Goal: Task Accomplishment & Management: Complete application form

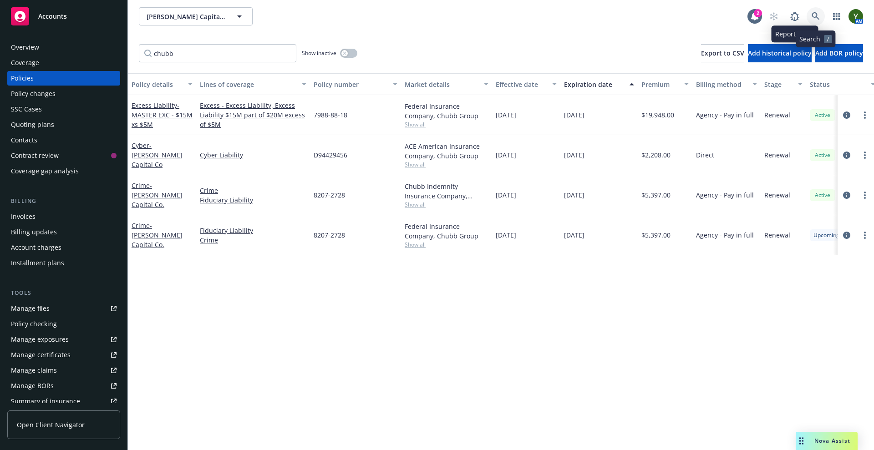
click at [819, 11] on link at bounding box center [816, 16] width 18 height 18
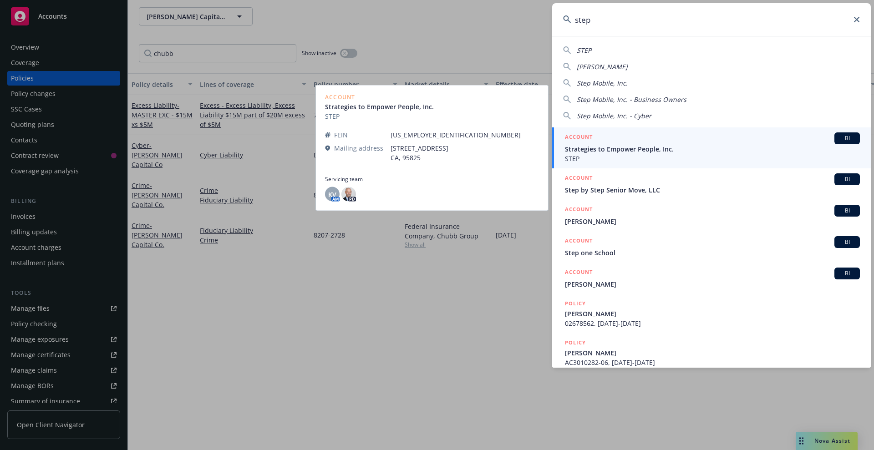
type input "step"
click at [622, 144] on span "Strategies to Empower People, Inc." at bounding box center [712, 149] width 295 height 10
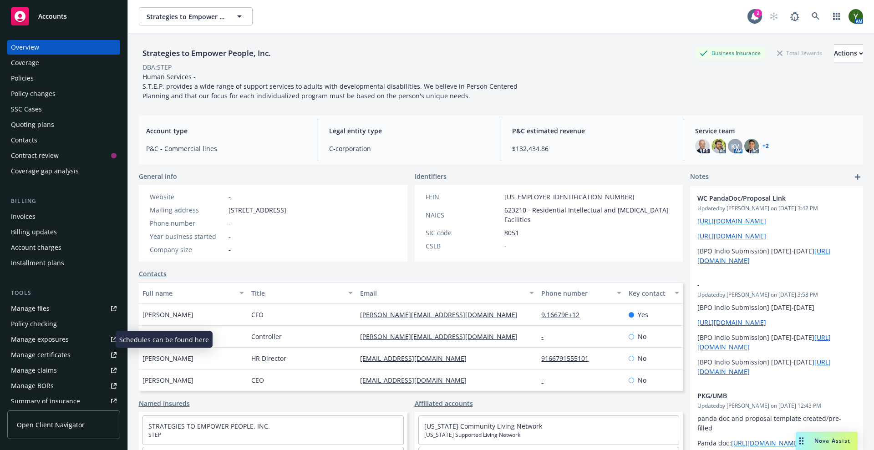
click at [36, 335] on div "Manage exposures" at bounding box center [40, 339] width 58 height 15
click at [812, 14] on icon at bounding box center [816, 16] width 8 height 8
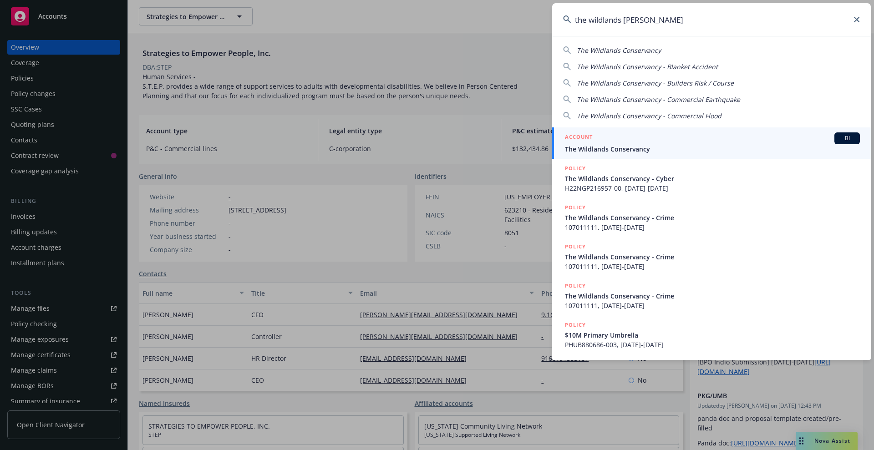
type input "the wildlands conser"
click at [669, 147] on span "The Wildlands Conservancy" at bounding box center [712, 149] width 295 height 10
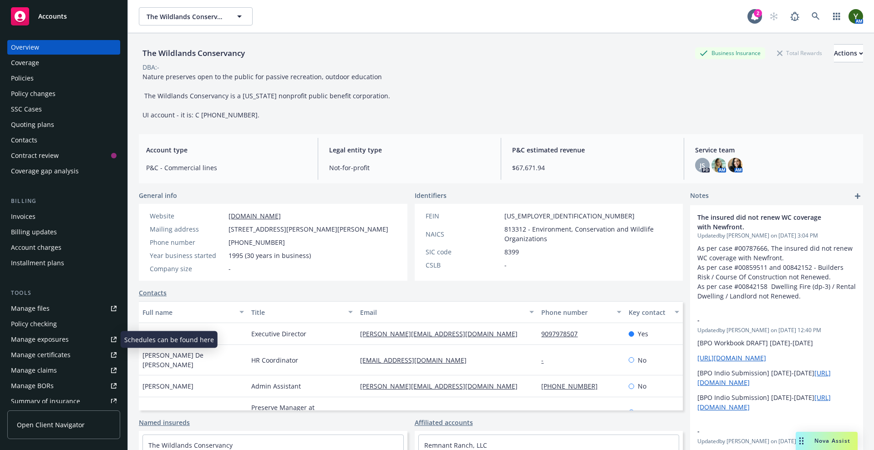
click at [51, 316] on div "Manage files Policy checking Manage exposures Manage certificates Manage claims…" at bounding box center [63, 362] width 113 height 123
click at [36, 306] on div "Manage files" at bounding box center [30, 308] width 39 height 15
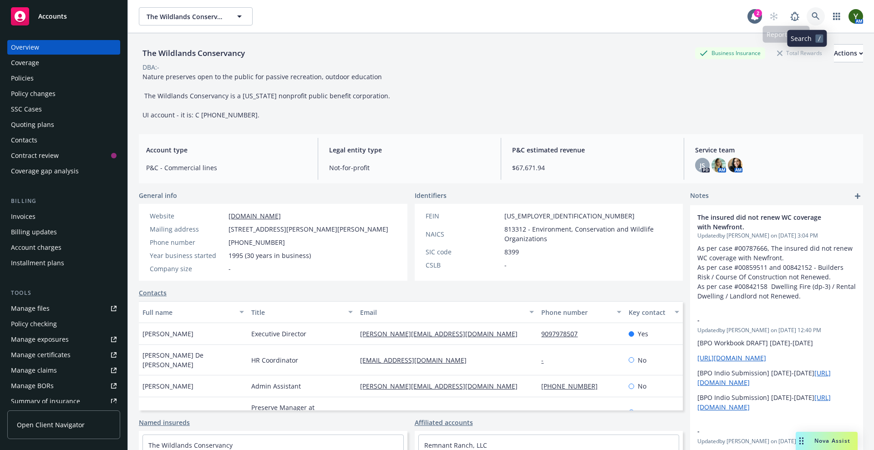
click at [807, 11] on link at bounding box center [816, 16] width 18 height 18
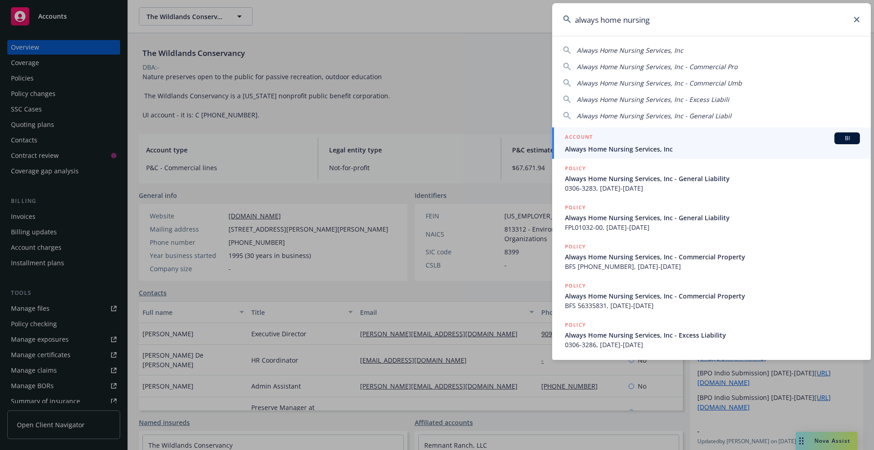
type input "always home nursing"
click at [658, 142] on div "ACCOUNT BI" at bounding box center [712, 138] width 295 height 12
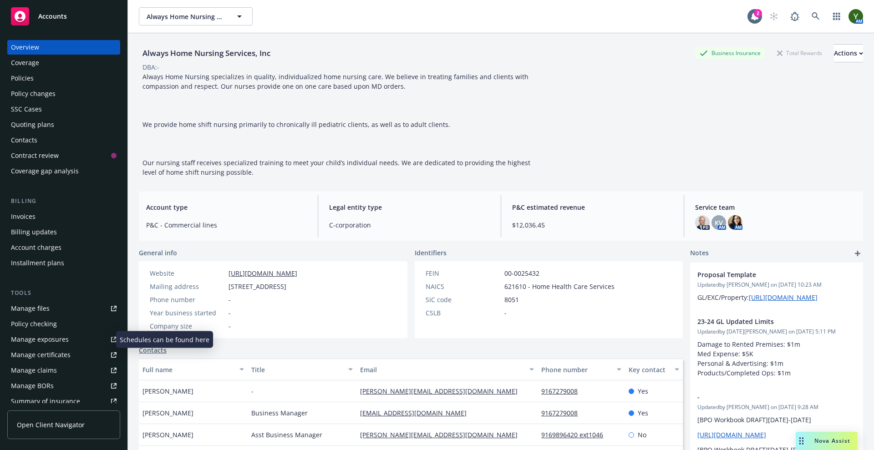
click at [50, 342] on div "Manage exposures" at bounding box center [40, 339] width 58 height 15
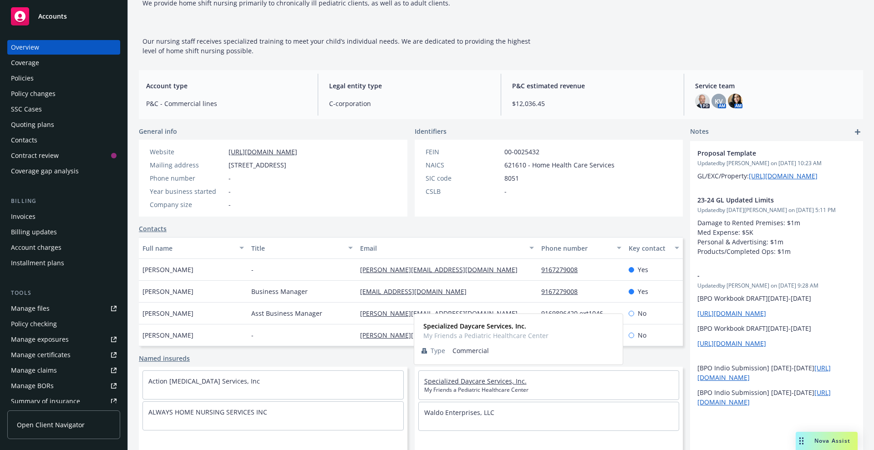
click at [458, 380] on link "Specialized Daycare Services, Inc." at bounding box center [475, 381] width 102 height 9
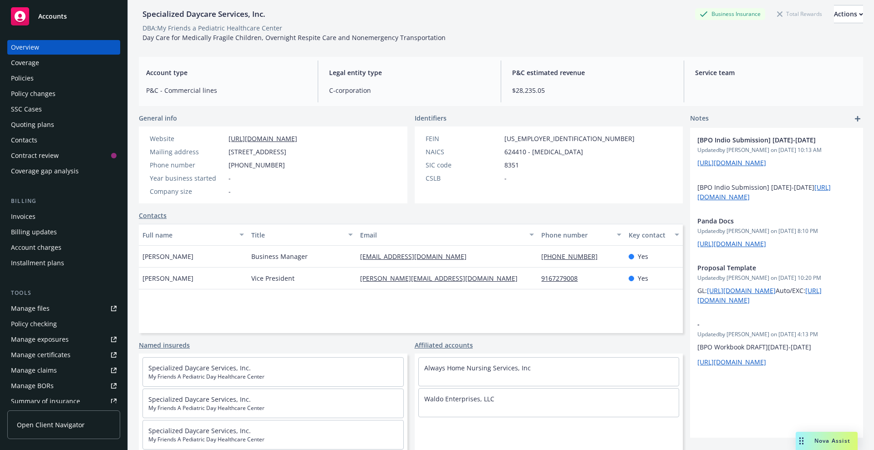
scroll to position [39, 0]
click at [458, 380] on div "Always Home Nursing Services, Inc" at bounding box center [548, 371] width 261 height 29
click at [43, 80] on div "Policies" at bounding box center [64, 78] width 106 height 15
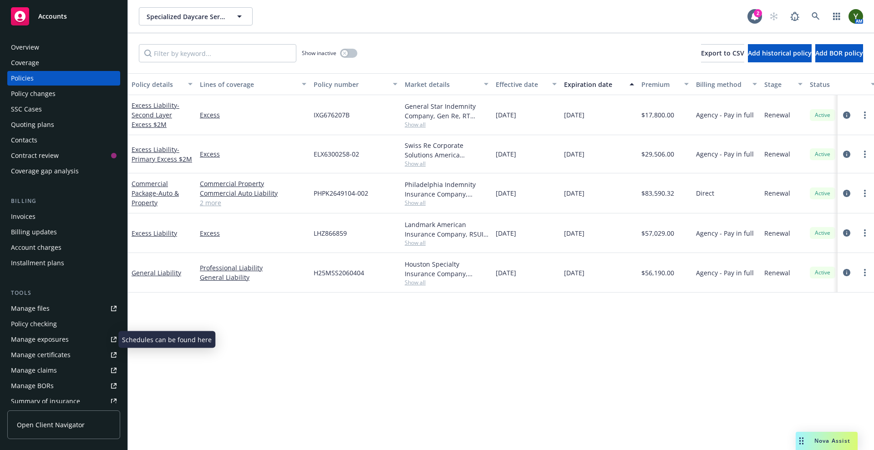
click at [45, 345] on div "Manage exposures" at bounding box center [40, 339] width 58 height 15
click at [816, 12] on icon at bounding box center [816, 16] width 8 height 8
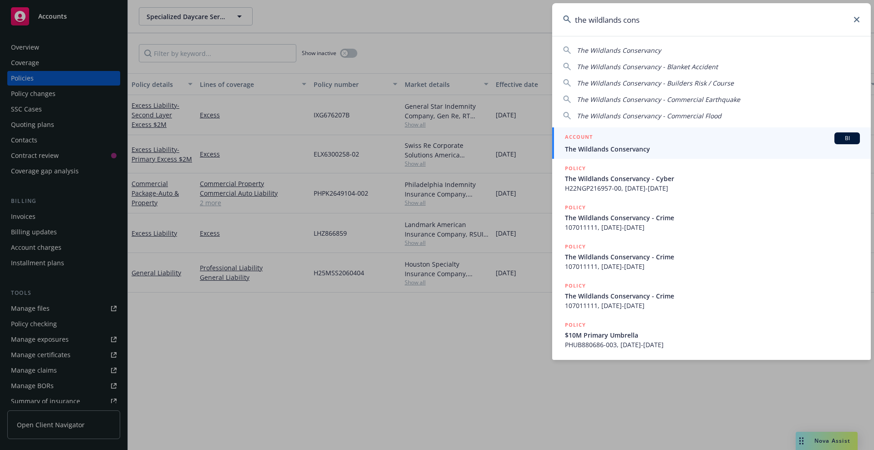
type input "the wildlands cons"
click at [675, 147] on span "The Wildlands Conservancy" at bounding box center [712, 149] width 295 height 10
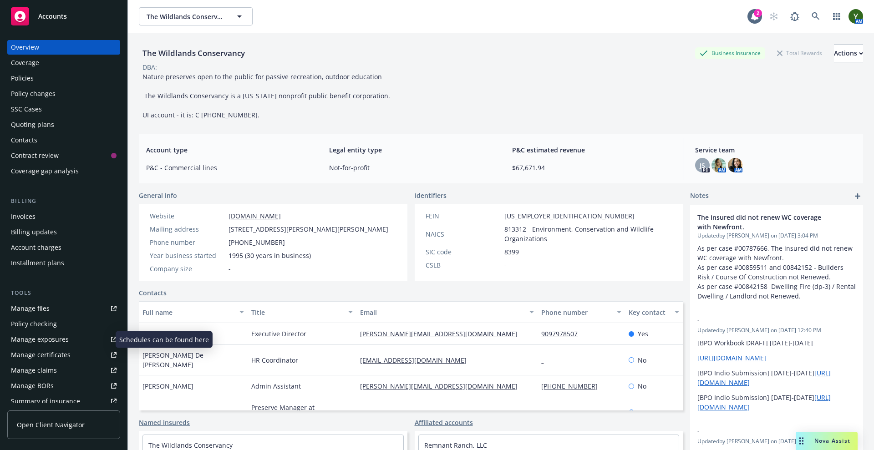
click at [38, 335] on div "Manage exposures" at bounding box center [40, 339] width 58 height 15
click at [335, 73] on span "Nature preserves open to the public for passive recreation, outdoor education T…" at bounding box center [266, 95] width 248 height 47
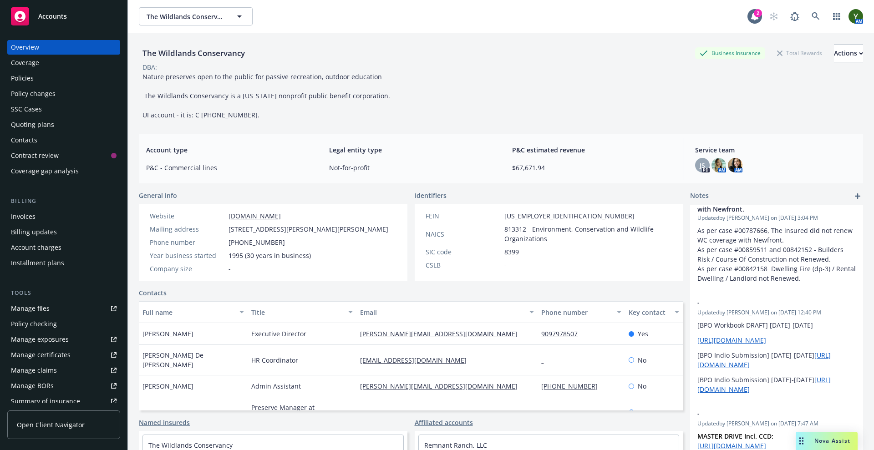
scroll to position [18, 1]
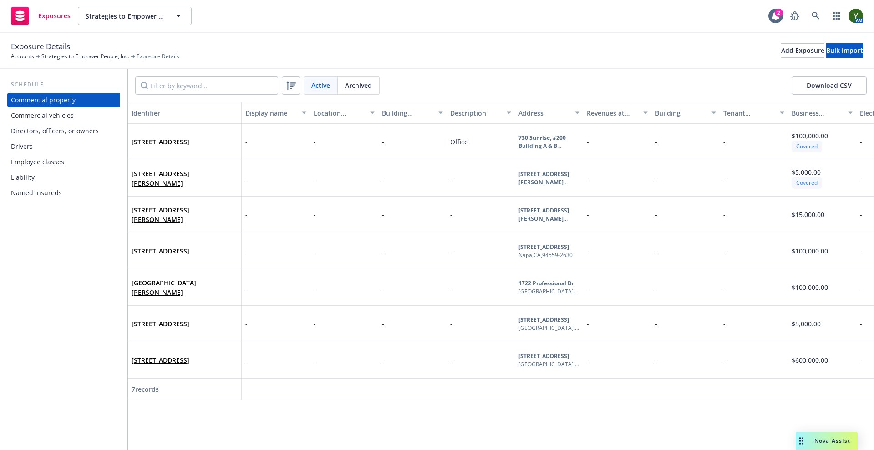
click at [54, 144] on div "Drivers" at bounding box center [64, 146] width 106 height 15
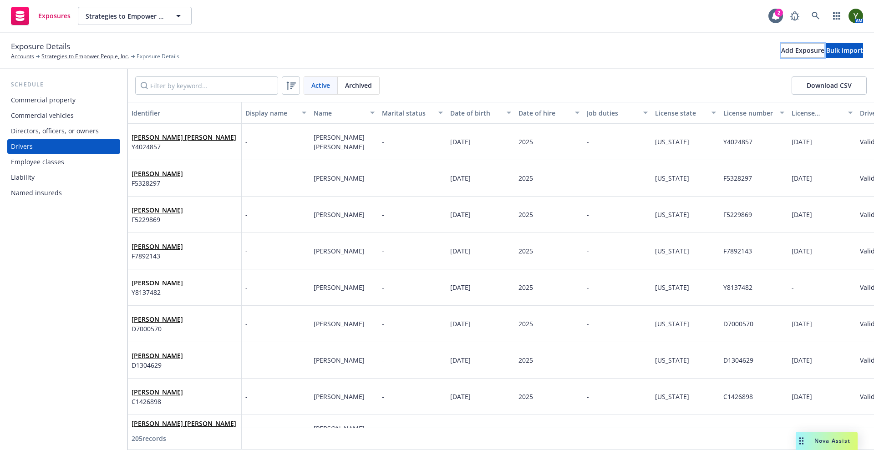
click at [781, 43] on button "Add Exposure" at bounding box center [802, 50] width 43 height 15
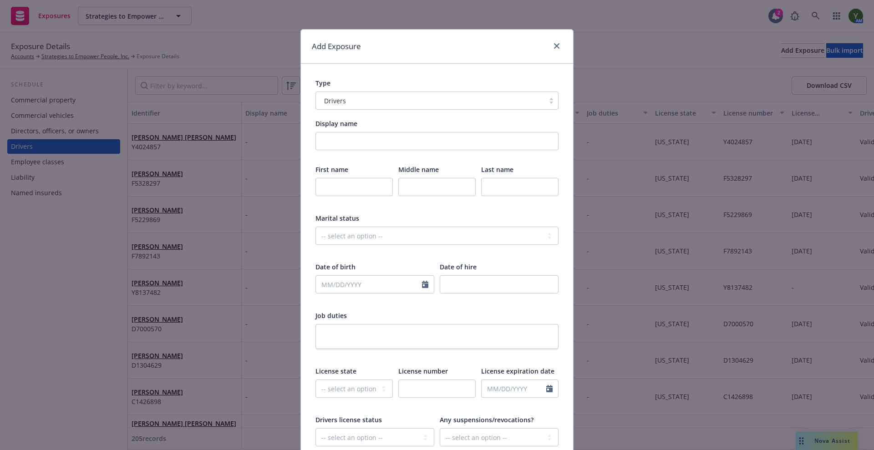
click at [376, 175] on div "First name" at bounding box center [353, 186] width 77 height 43
click at [349, 197] on div at bounding box center [353, 193] width 77 height 30
click at [342, 189] on input "text" at bounding box center [353, 187] width 77 height 18
type input "Timothy"
type input "Naurie"
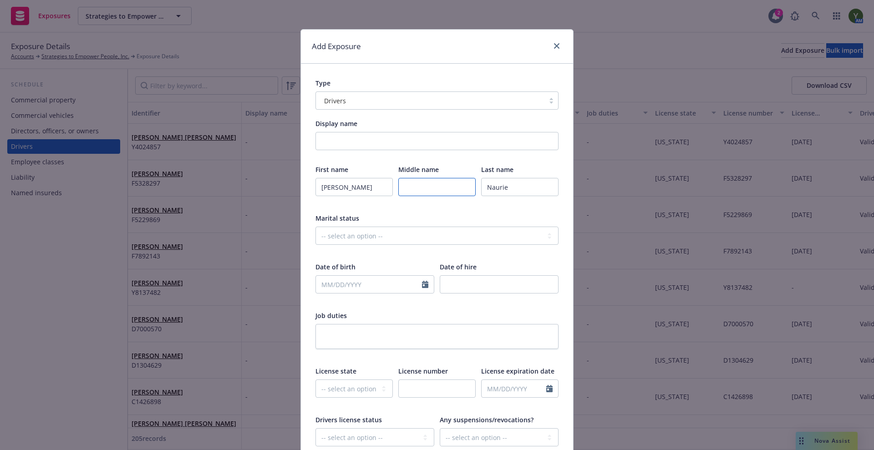
click at [432, 186] on input "text" at bounding box center [436, 187] width 77 height 18
type input "Scott"
click at [349, 234] on select "-- select an option -- Married Single Unknown" at bounding box center [436, 236] width 243 height 18
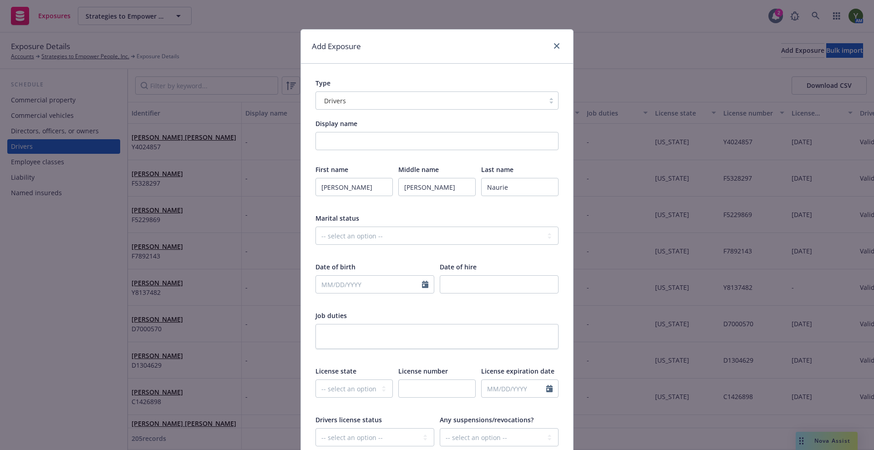
click at [349, 198] on div "Timothy" at bounding box center [353, 193] width 77 height 30
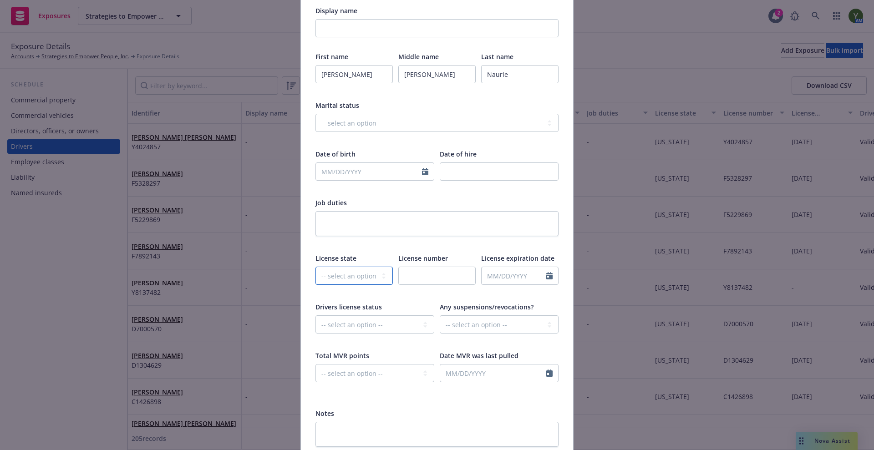
click at [331, 268] on select "-- select an option -- [US_STATE] [US_STATE] [US_STATE] [US_STATE] [US_STATE] […" at bounding box center [353, 276] width 77 height 18
select select "CA"
click at [315, 267] on select "-- select an option -- [US_STATE] [US_STATE] [US_STATE] [US_STATE] [US_STATE] […" at bounding box center [353, 276] width 77 height 18
click at [416, 271] on input "text" at bounding box center [436, 276] width 77 height 18
paste input "F2392948"
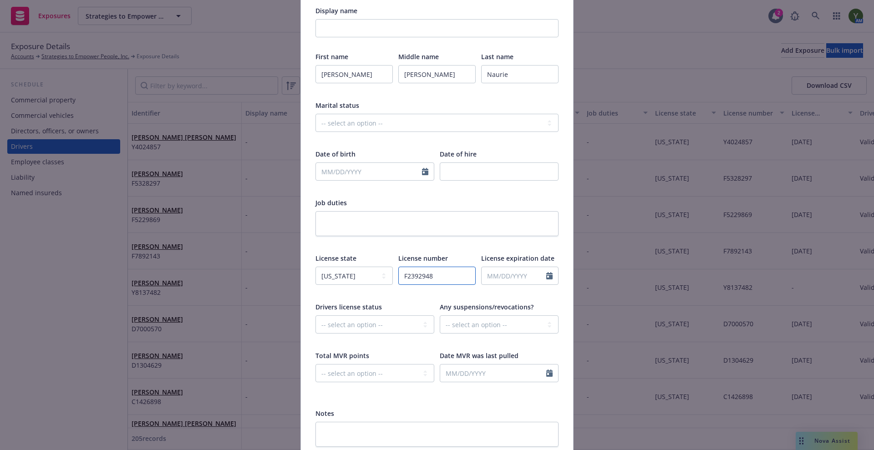
type input "F2392948"
click at [503, 279] on input "text" at bounding box center [514, 275] width 65 height 17
select select "10"
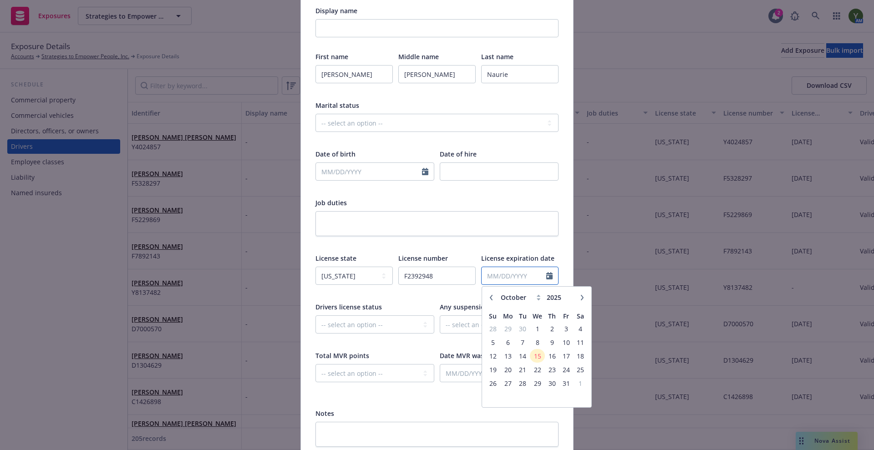
click at [503, 279] on input "text" at bounding box center [514, 275] width 65 height 17
paste input "10/28/2030"
click at [503, 279] on input "10/28/2030" at bounding box center [514, 275] width 65 height 17
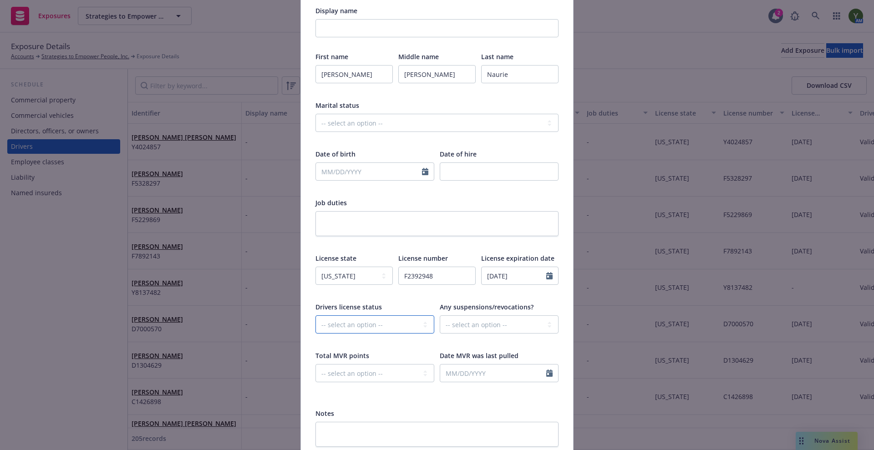
type input "10/28/2030"
click at [360, 328] on select "-- select an option -- Cancelled Denied Disqualified Expired Invalid Limited No…" at bounding box center [374, 324] width 119 height 18
select select "VALID"
click at [315, 315] on select "-- select an option -- Cancelled Denied Disqualified Expired Invalid Limited No…" at bounding box center [374, 324] width 119 height 18
click at [459, 328] on select "-- select an option -- Unknown Yes No" at bounding box center [499, 324] width 119 height 18
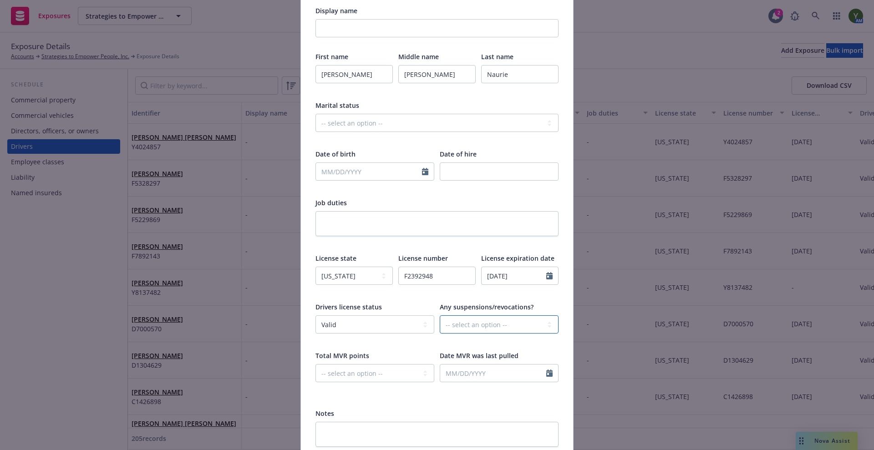
select select "NO"
click at [440, 315] on select "-- select an option -- Unknown Yes No" at bounding box center [499, 324] width 119 height 18
click at [389, 377] on select "-- select an option -- 0 1 2 3 4 5+ N/A" at bounding box center [374, 373] width 119 height 18
select select "ZERO"
click at [315, 364] on select "-- select an option -- 0 1 2 3 4 5+ N/A" at bounding box center [374, 373] width 119 height 18
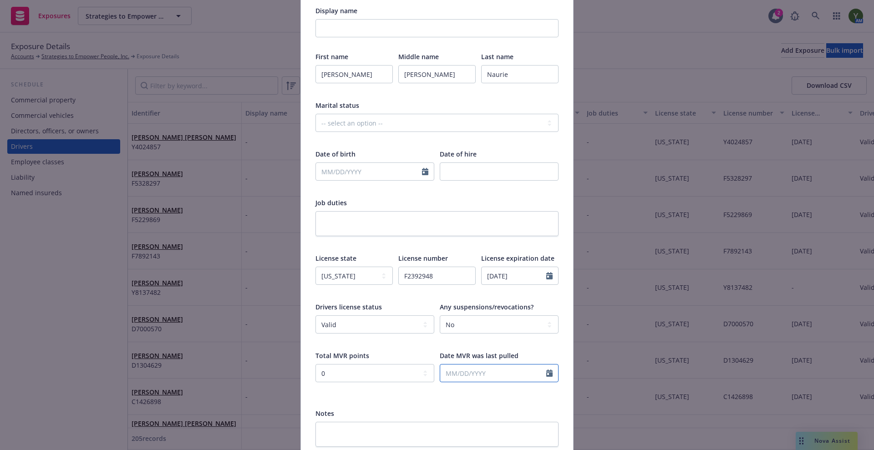
click at [459, 381] on input "text" at bounding box center [493, 373] width 106 height 17
select select "10"
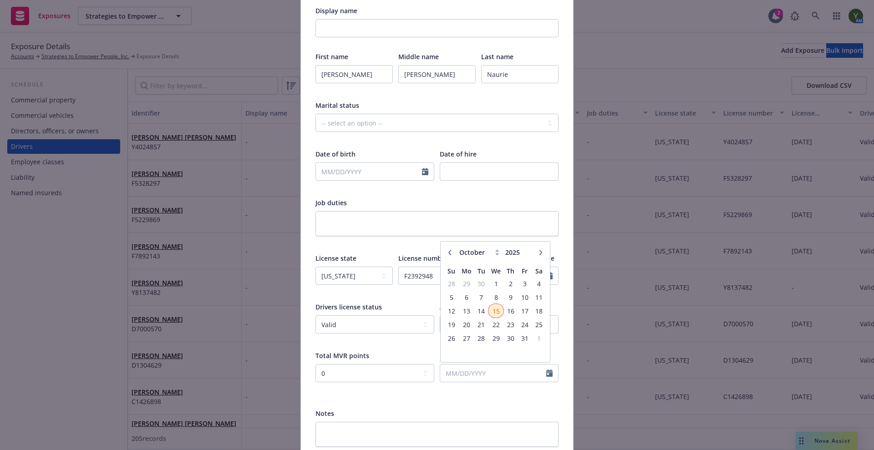
click at [495, 308] on span "15" at bounding box center [495, 310] width 13 height 11
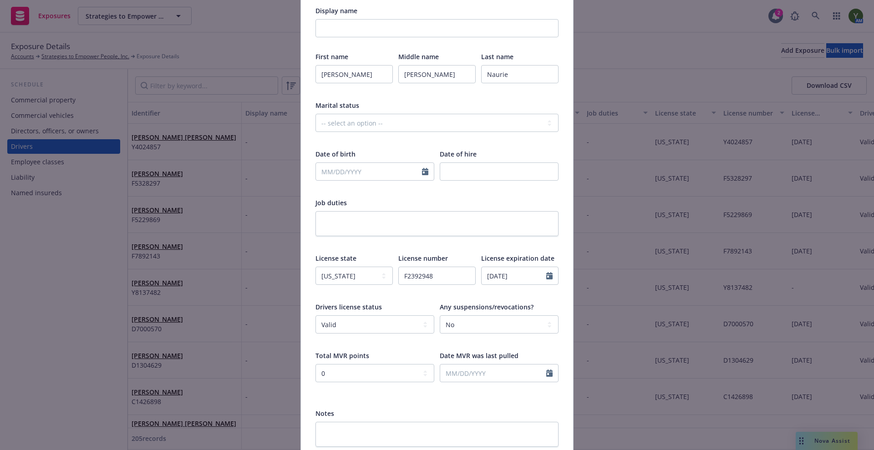
type input "[DATE]"
select select "10"
click at [360, 172] on input "text" at bounding box center [369, 171] width 106 height 17
paste input "10/28/1992"
type input "10/28/1992"
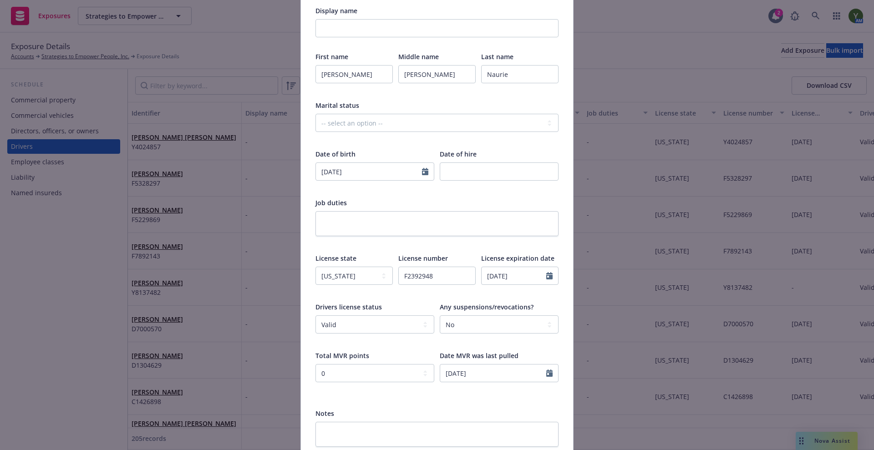
click at [372, 133] on div "-- select an option -- Married Single Unknown" at bounding box center [436, 129] width 243 height 30
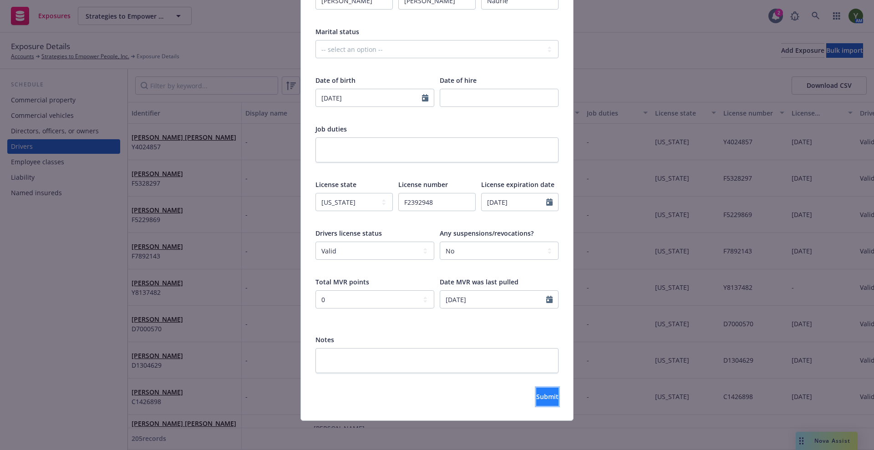
click at [536, 398] on span "Submit" at bounding box center [547, 396] width 22 height 9
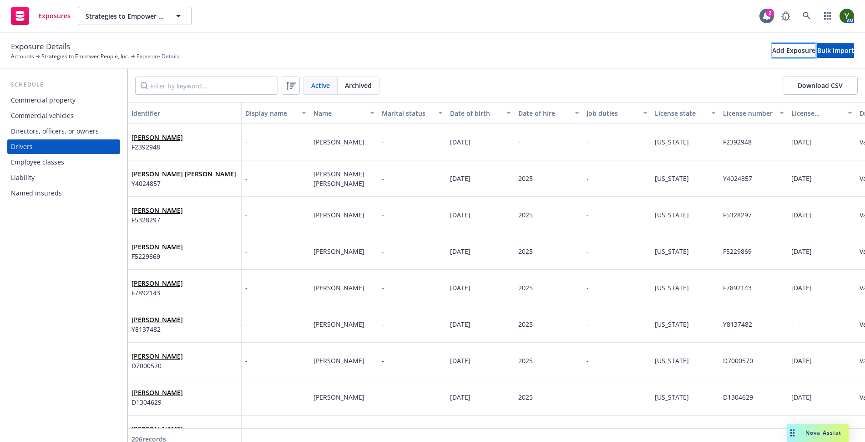
click at [773, 45] on div "Add Exposure" at bounding box center [793, 51] width 43 height 14
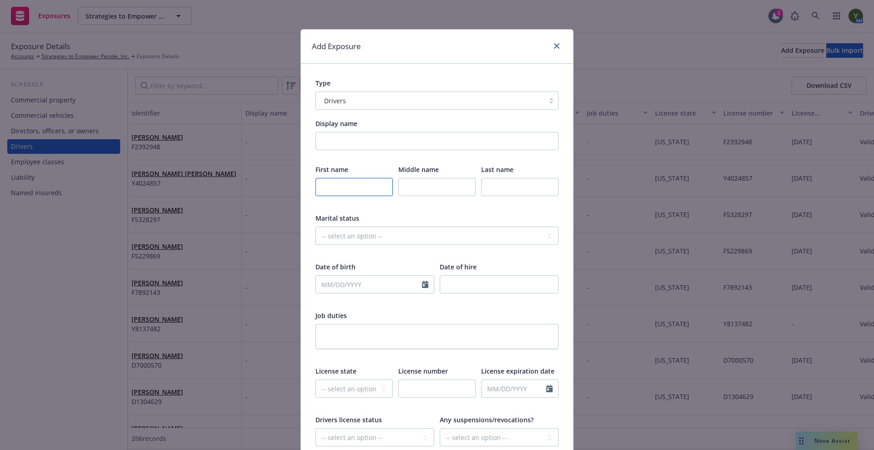
click at [338, 189] on input "text" at bounding box center [353, 187] width 77 height 18
type input "Ricardo"
type input "Contreras"
select select "10"
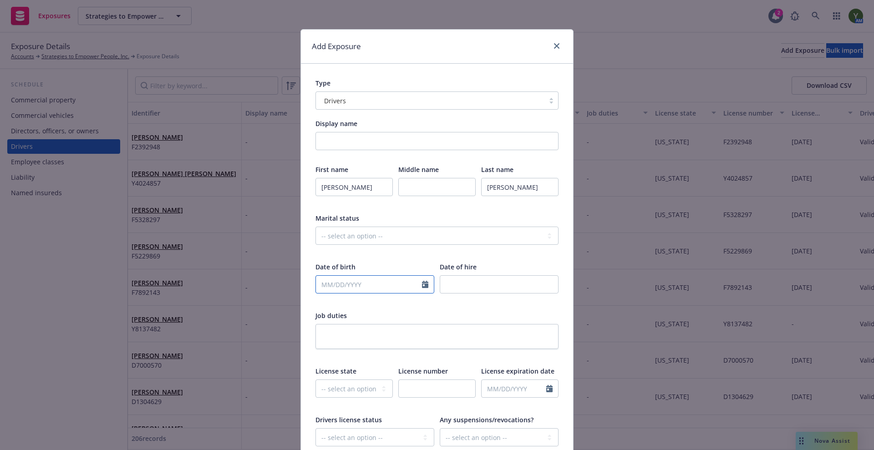
click at [350, 280] on input "text" at bounding box center [369, 284] width 106 height 17
paste input "05/09/1978"
type input "05/09/1978"
click at [444, 282] on input "number" at bounding box center [499, 284] width 119 height 18
type input "2025"
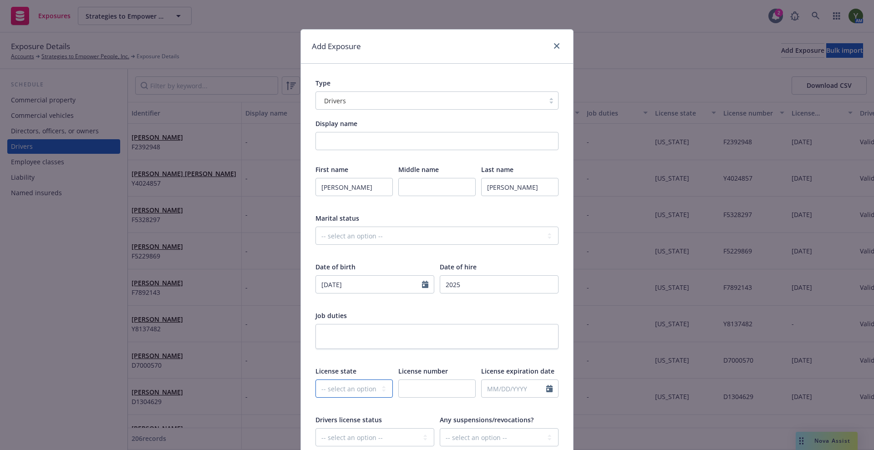
click at [355, 387] on select "-- select an option -- [US_STATE] [US_STATE] [US_STATE] [US_STATE] [US_STATE] […" at bounding box center [353, 389] width 77 height 18
select select "CA"
click at [315, 380] on select "-- select an option -- [US_STATE] [US_STATE] [US_STATE] [US_STATE] [US_STATE] […" at bounding box center [353, 389] width 77 height 18
click at [420, 382] on input "text" at bounding box center [436, 389] width 77 height 18
paste input "B7064077"
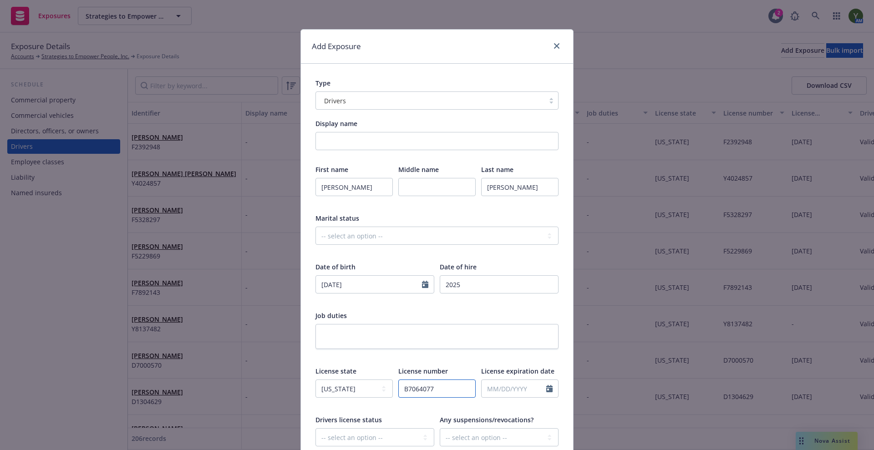
type input "B7064077"
select select "10"
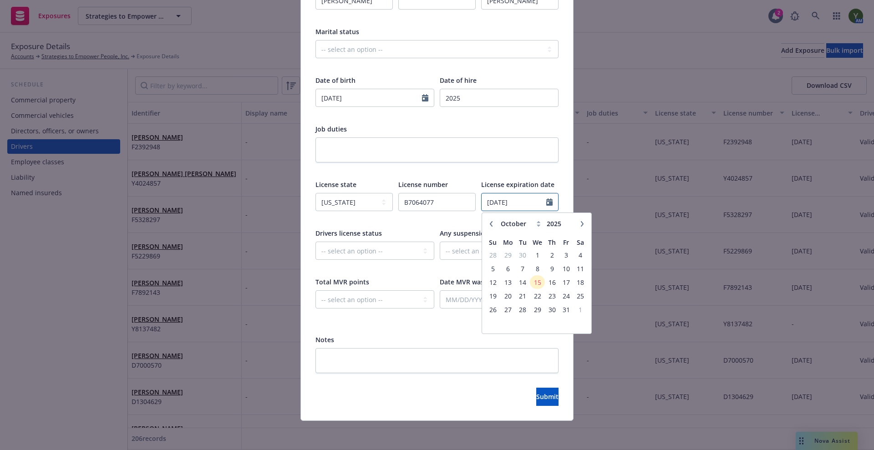
type input "05/09/2030"
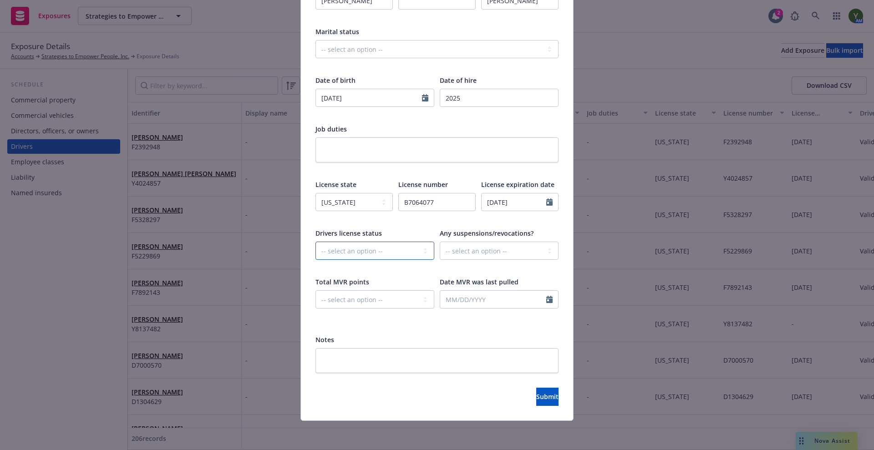
click at [345, 254] on select "-- select an option -- Cancelled Denied Disqualified Expired Invalid Limited No…" at bounding box center [374, 251] width 119 height 18
select select "VALID"
click at [315, 242] on select "-- select an option -- Cancelled Denied Disqualified Expired Invalid Limited No…" at bounding box center [374, 251] width 119 height 18
click at [464, 252] on select "-- select an option -- Unknown Yes No" at bounding box center [499, 251] width 119 height 18
select select "NO"
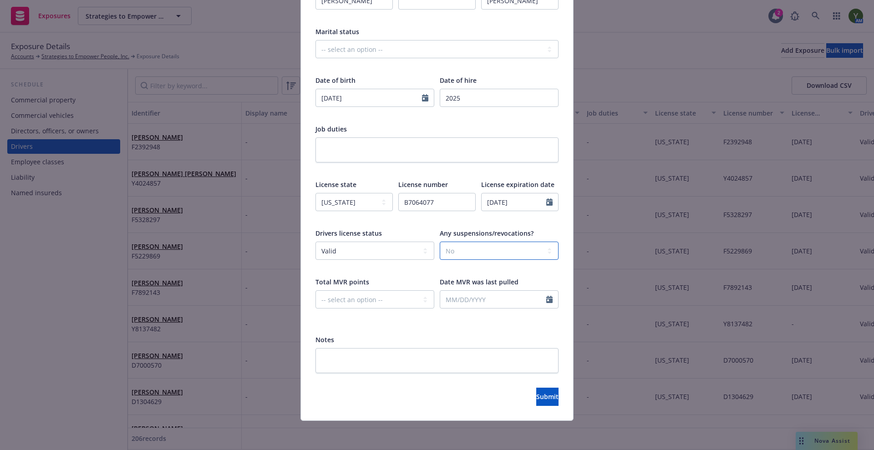
click at [440, 242] on select "-- select an option -- Unknown Yes No" at bounding box center [499, 251] width 119 height 18
click at [383, 304] on select "-- select an option -- 0 1 2 3 4 5+ N/A" at bounding box center [374, 299] width 119 height 18
select select "ONE"
click at [315, 290] on select "-- select an option -- 0 1 2 3 4 5+ N/A" at bounding box center [374, 299] width 119 height 18
select select "10"
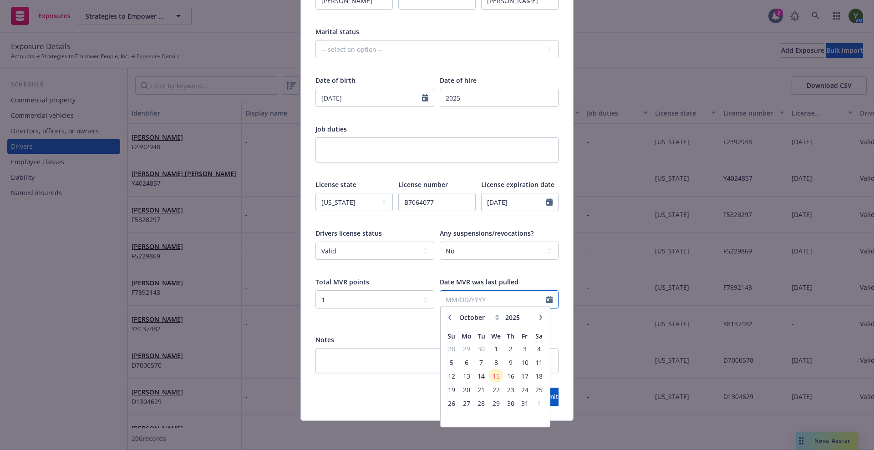
click at [454, 300] on input "text" at bounding box center [493, 299] width 106 height 17
click at [496, 381] on span "15" at bounding box center [495, 379] width 13 height 11
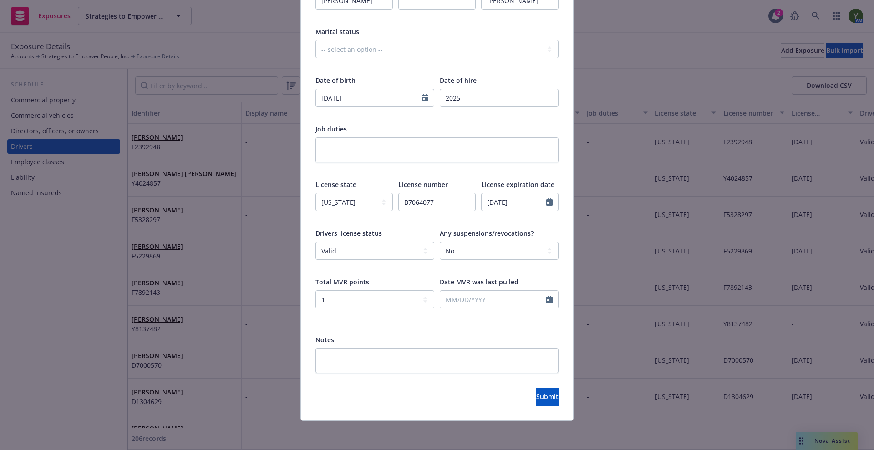
type input "[DATE]"
click at [536, 394] on span "Submit" at bounding box center [547, 396] width 22 height 9
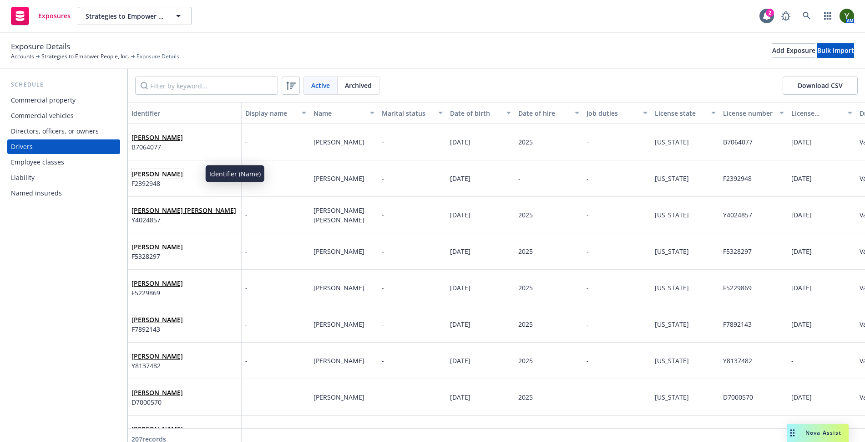
click at [183, 175] on span "Timothy Scott Naurie" at bounding box center [157, 174] width 51 height 10
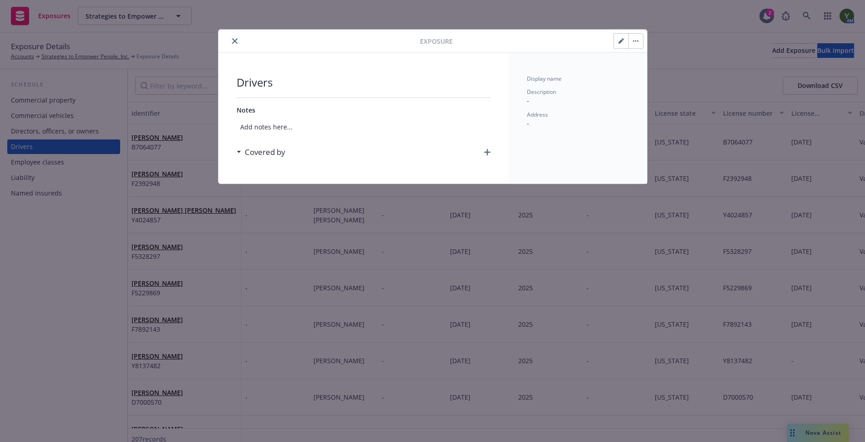
click at [621, 47] on button "button" at bounding box center [621, 41] width 15 height 15
select select "CA"
select select "VALID"
select select "NO"
select select "ZERO"
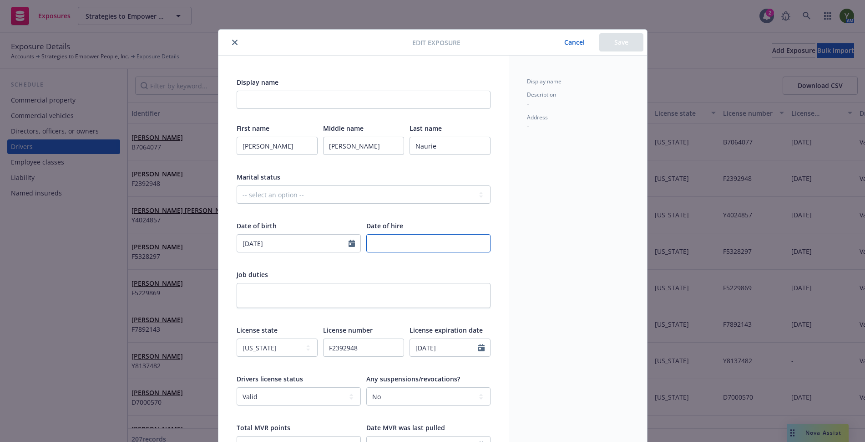
click at [424, 249] on input "number" at bounding box center [428, 243] width 124 height 18
type input "2025"
click at [612, 45] on button "Save" at bounding box center [621, 42] width 44 height 18
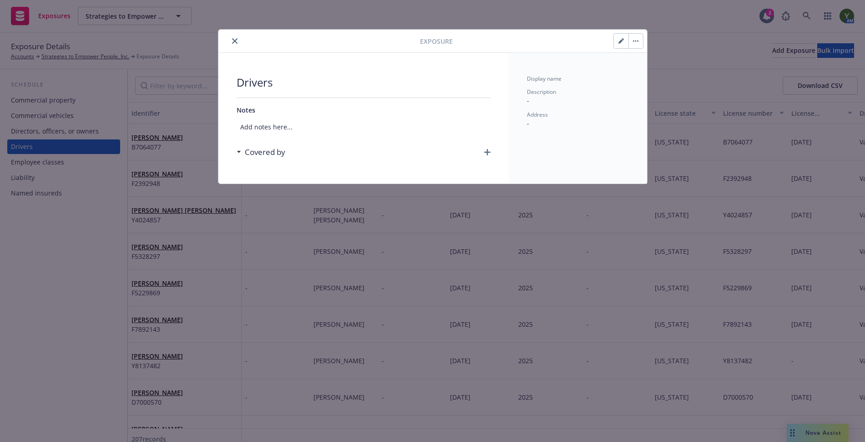
click at [233, 36] on button "close" at bounding box center [234, 41] width 11 height 11
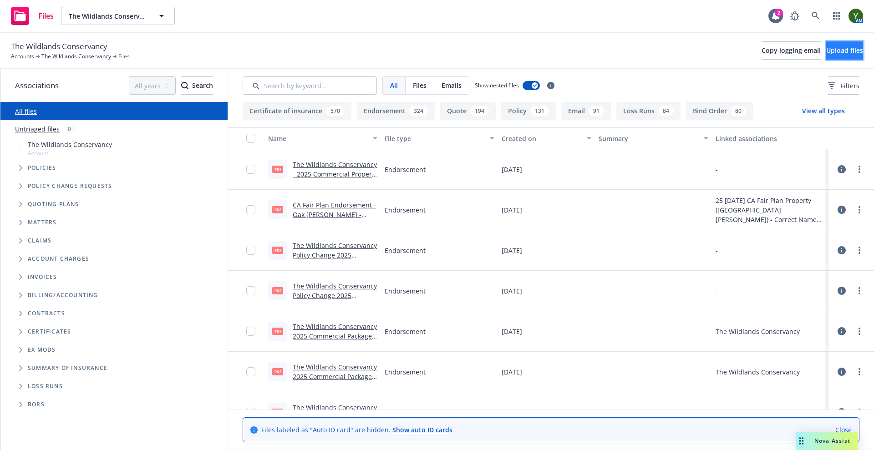
click at [826, 54] on span "Upload files" at bounding box center [844, 50] width 37 height 9
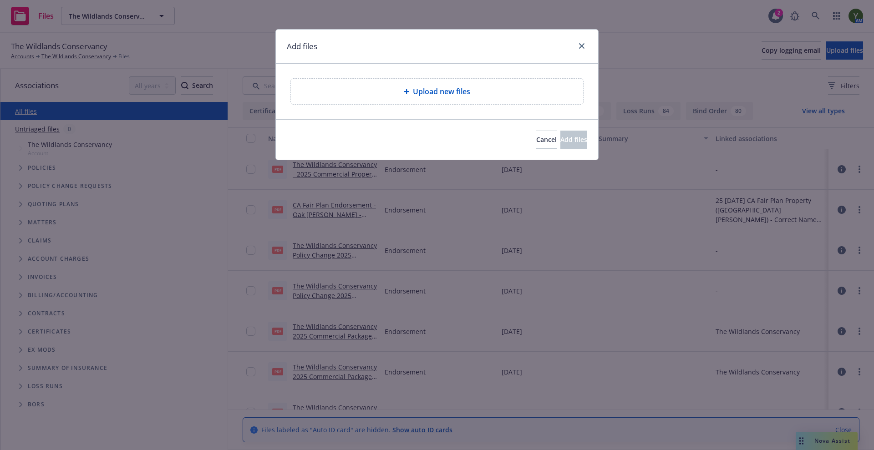
click at [461, 103] on div "Upload new files" at bounding box center [437, 91] width 292 height 25
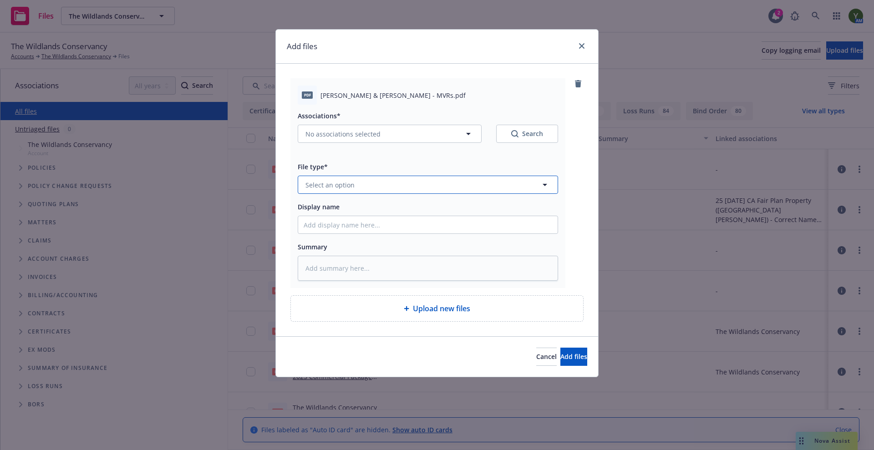
click at [324, 187] on span "Select an option" at bounding box center [329, 185] width 49 height 10
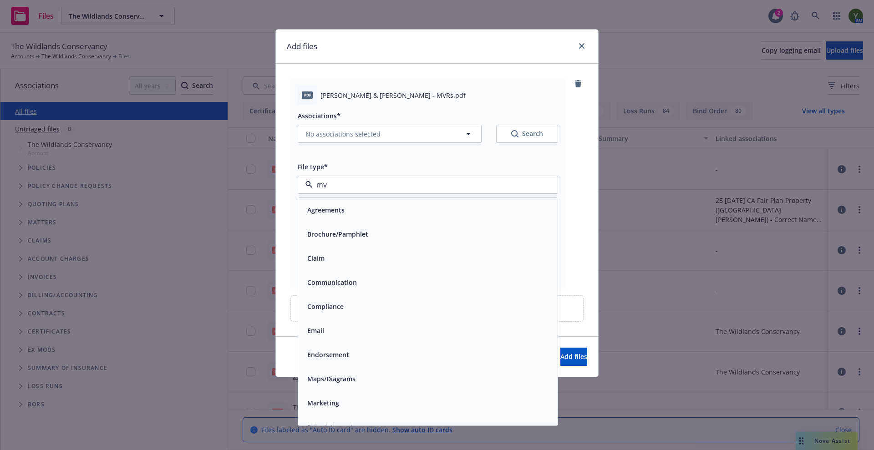
type input "mvr"
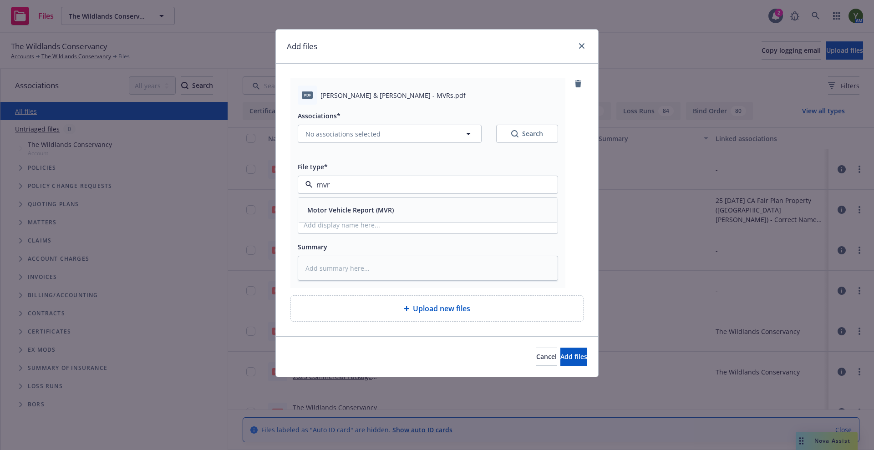
click at [329, 207] on span "Motor Vehicle Report (MVR)" at bounding box center [350, 210] width 86 height 10
click at [570, 354] on span "Add files" at bounding box center [573, 356] width 27 height 9
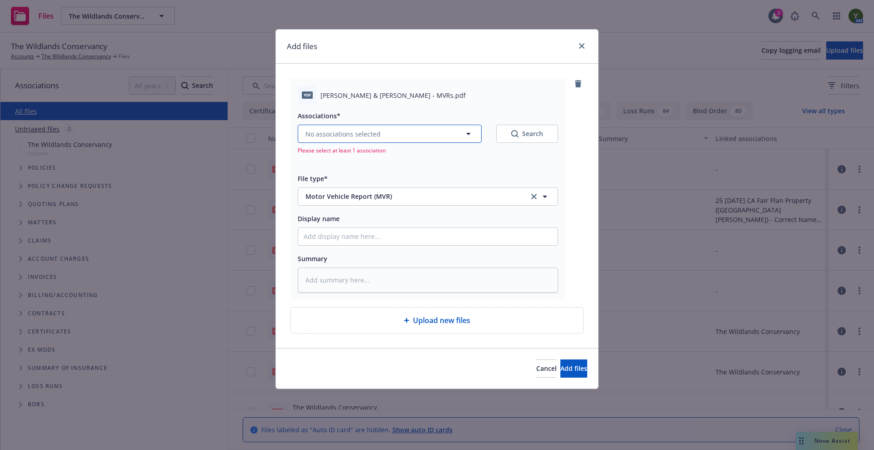
click at [381, 135] on button "No associations selected" at bounding box center [390, 134] width 184 height 18
type textarea "x"
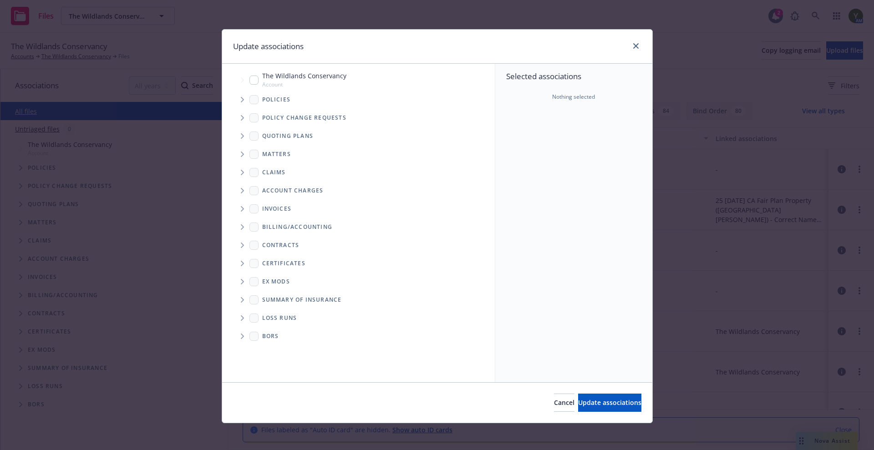
click at [253, 79] on input "Tree Example" at bounding box center [253, 80] width 9 height 9
checkbox input "true"
click at [583, 410] on button "Update associations" at bounding box center [609, 403] width 63 height 18
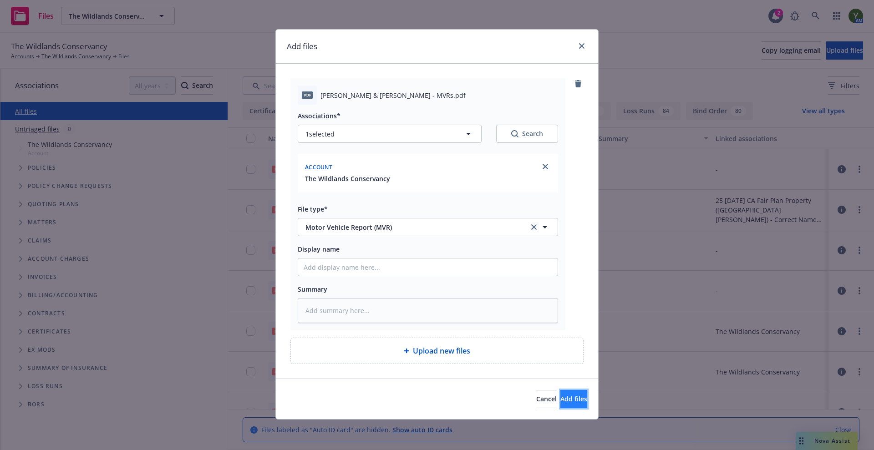
click at [575, 398] on button "Add files" at bounding box center [573, 399] width 27 height 18
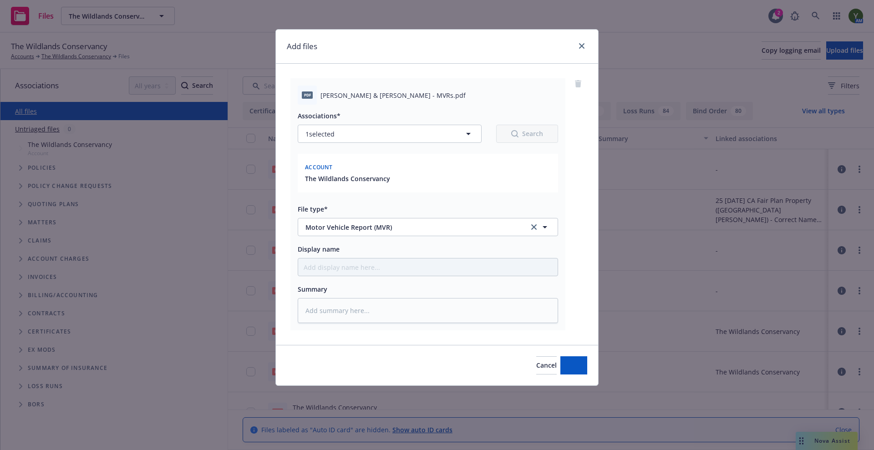
type textarea "x"
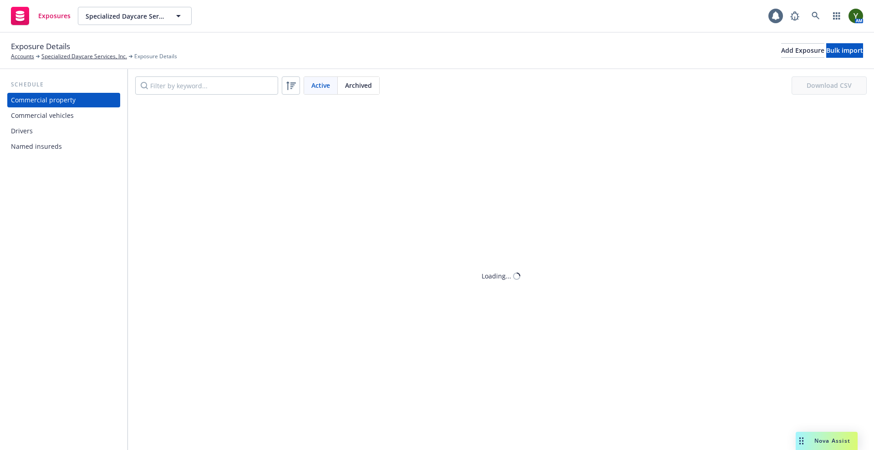
click at [81, 135] on div "Drivers" at bounding box center [64, 131] width 106 height 15
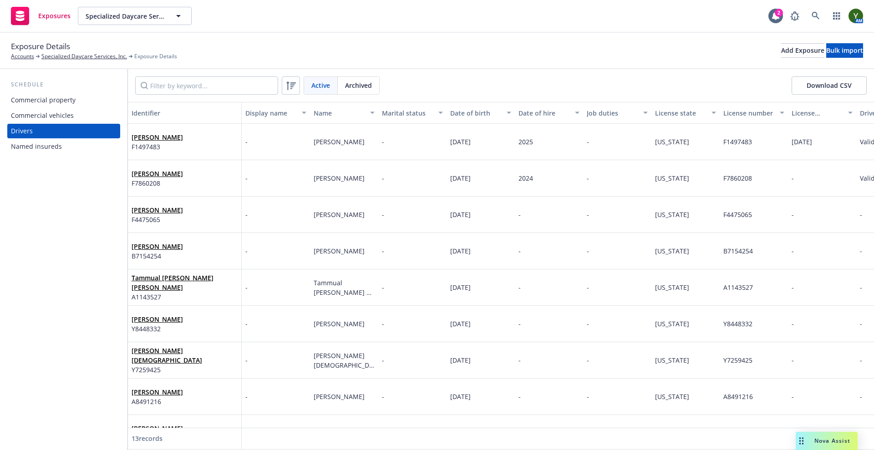
click at [223, 142] on div "[PERSON_NAME] F1497483" at bounding box center [185, 141] width 106 height 25
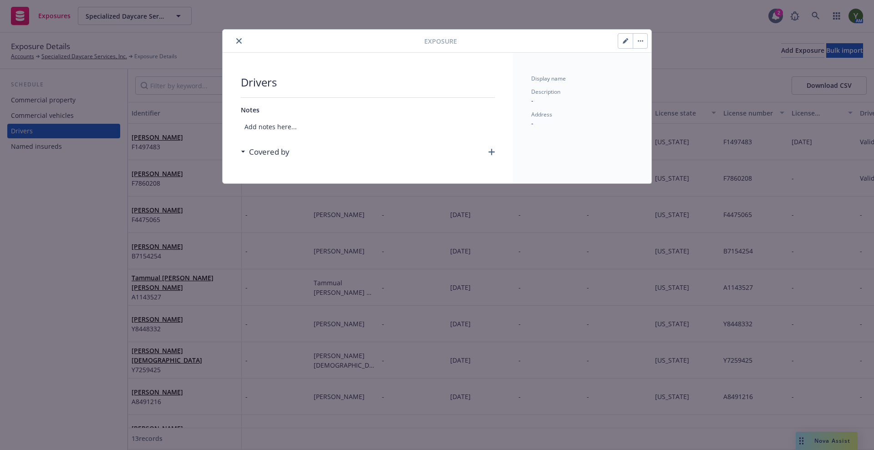
click at [640, 44] on button "button" at bounding box center [640, 41] width 15 height 15
click at [658, 66] on link "Archive" at bounding box center [659, 66] width 52 height 18
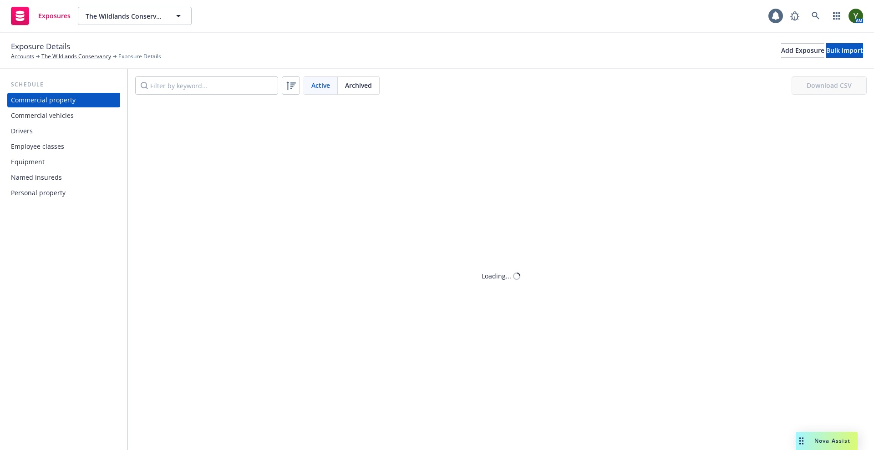
click at [38, 335] on div "Schedule Commercial property Commercial vehicles Drivers Employee classes Equip…" at bounding box center [63, 259] width 127 height 381
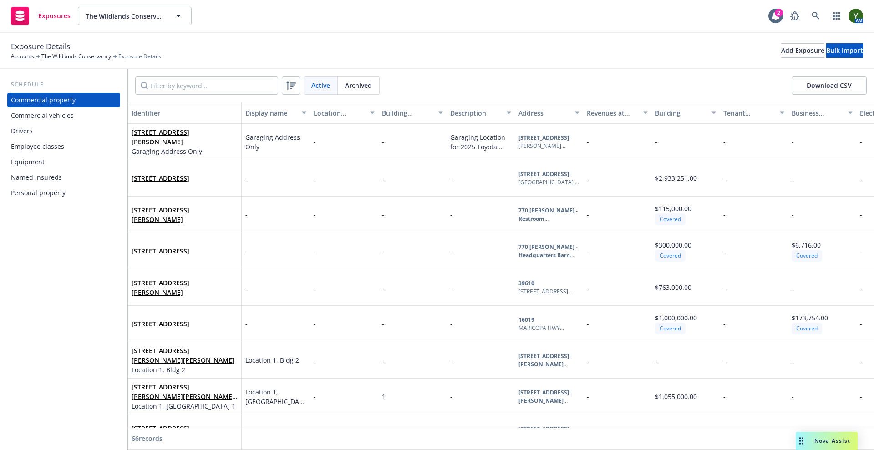
click at [33, 135] on div "Drivers" at bounding box center [64, 131] width 106 height 15
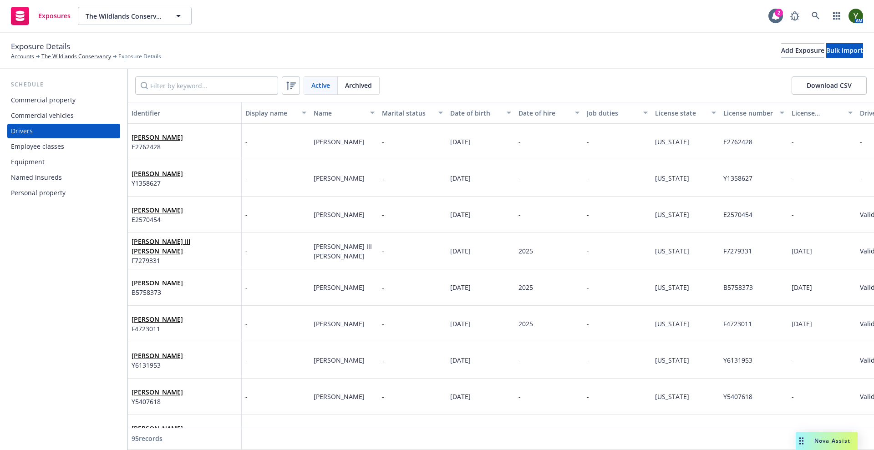
click at [93, 314] on div "Schedule Commercial property Commercial vehicles Drivers Employee classes Equip…" at bounding box center [63, 259] width 127 height 381
click at [781, 51] on div "Add Exposure" at bounding box center [802, 51] width 43 height 14
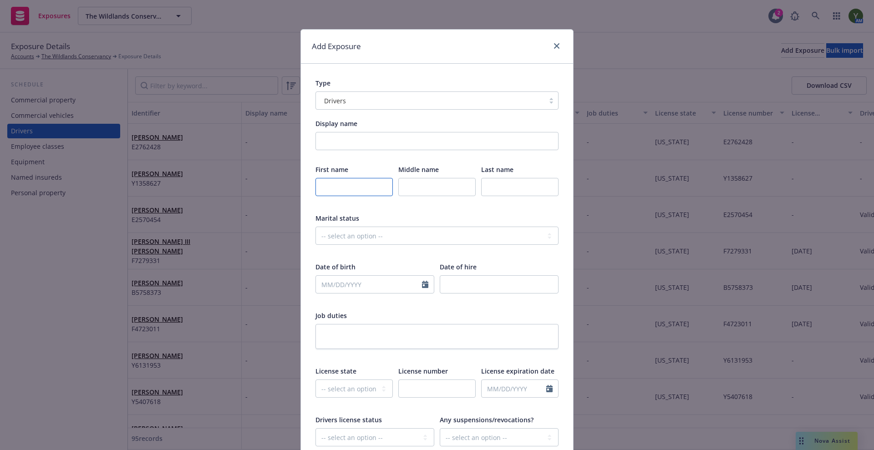
click at [360, 189] on input "text" at bounding box center [353, 187] width 77 height 18
type input "[PERSON_NAME]"
click at [440, 190] on input "text" at bounding box center [436, 187] width 77 height 18
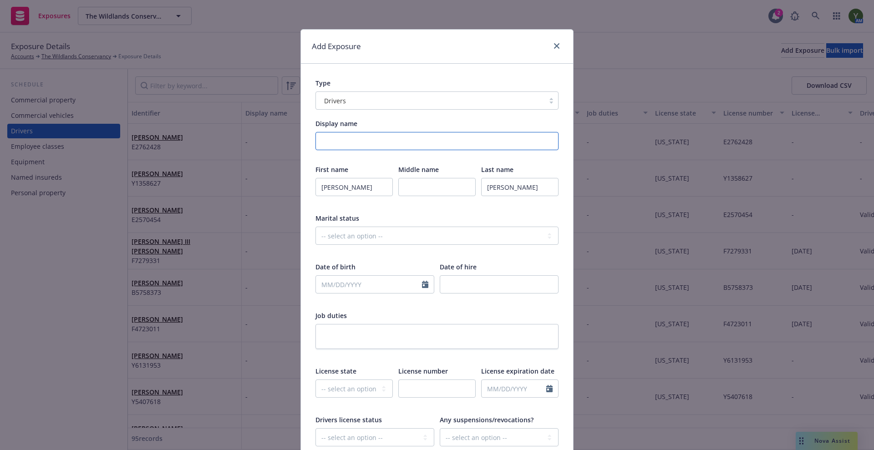
drag, startPoint x: 431, startPoint y: 136, endPoint x: 438, endPoint y: 127, distance: 11.7
click at [431, 136] on input "Display name" at bounding box center [436, 141] width 243 height 18
type input "Vin"
click at [414, 193] on input "text" at bounding box center [436, 187] width 77 height 18
type input "[PERSON_NAME]"
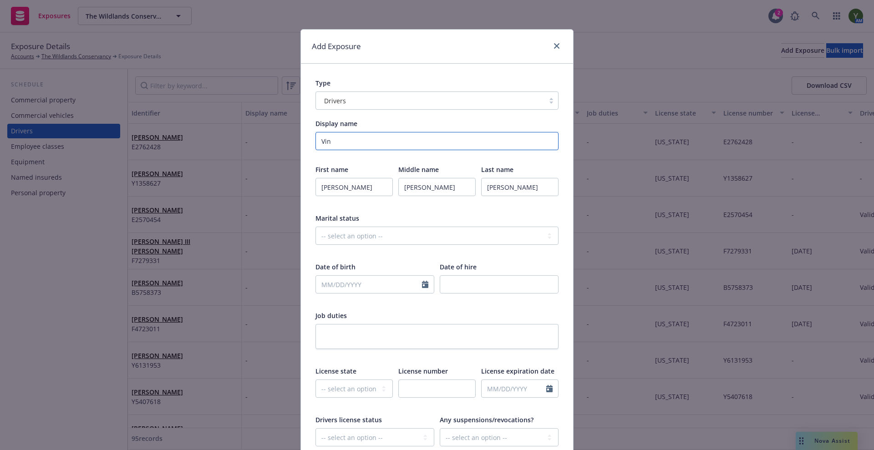
click at [376, 140] on input "Vin" at bounding box center [436, 141] width 243 height 18
click at [376, 140] on input "Display name" at bounding box center [436, 141] width 243 height 18
click at [346, 393] on select "-- select an option -- [US_STATE] [US_STATE] [US_STATE] [US_STATE] [US_STATE] […" at bounding box center [353, 389] width 77 height 18
select select "CA"
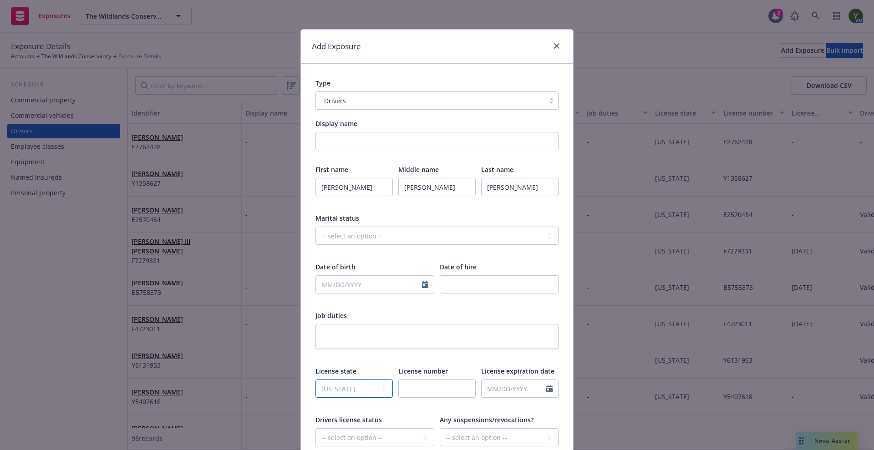
click at [315, 380] on select "-- select an option -- [US_STATE] [US_STATE] [US_STATE] [US_STATE] [US_STATE] […" at bounding box center [353, 389] width 77 height 18
click at [413, 390] on input "text" at bounding box center [436, 389] width 77 height 18
type input "E2570454"
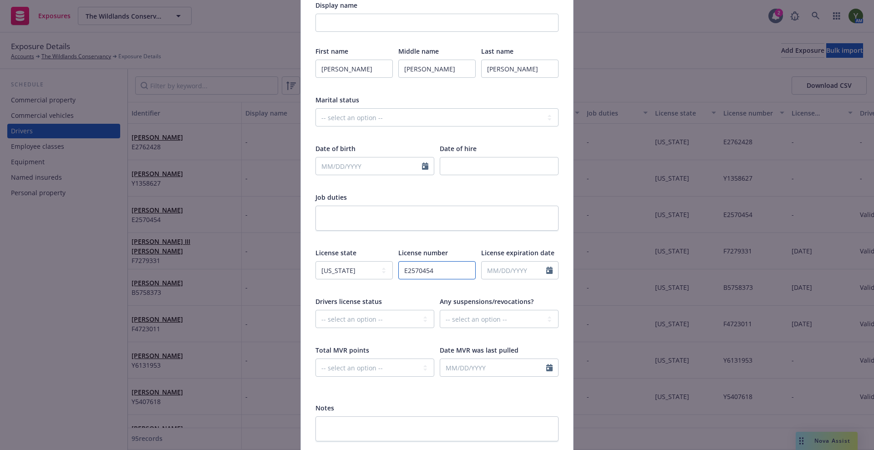
scroll to position [127, 0]
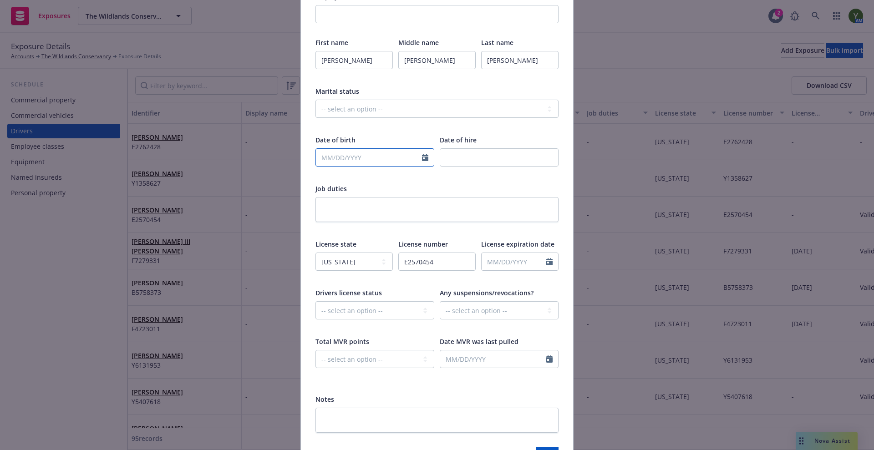
click at [353, 161] on input "text" at bounding box center [369, 157] width 106 height 17
select select "10"
type input "[DATE]"
click at [449, 159] on input "number" at bounding box center [499, 157] width 119 height 18
type input "2025"
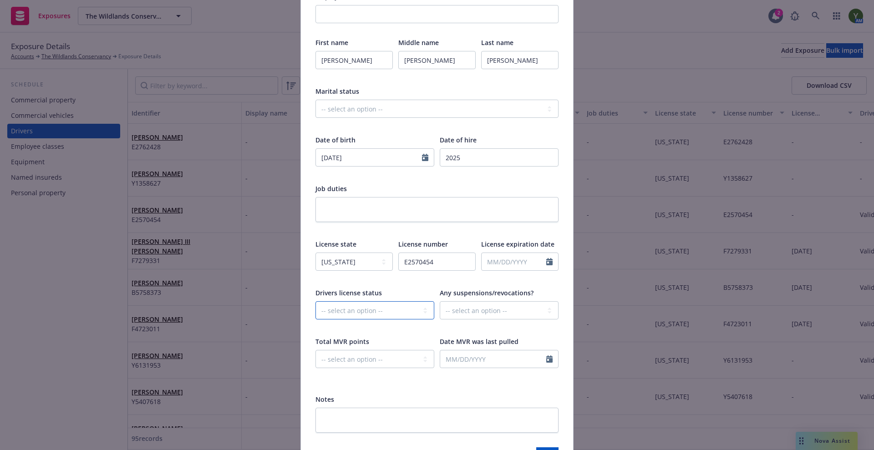
click at [360, 303] on select "-- select an option -- Cancelled Denied Disqualified Expired Invalid Limited No…" at bounding box center [374, 310] width 119 height 18
select select "VALID"
click at [315, 301] on select "-- select an option -- Cancelled Denied Disqualified Expired Invalid Limited No…" at bounding box center [374, 310] width 119 height 18
click at [347, 266] on select "-- select an option -- [US_STATE] [US_STATE] [US_STATE] [US_STATE] [US_STATE] […" at bounding box center [353, 262] width 77 height 18
click at [475, 312] on select "-- select an option -- Unknown Yes No" at bounding box center [499, 310] width 119 height 18
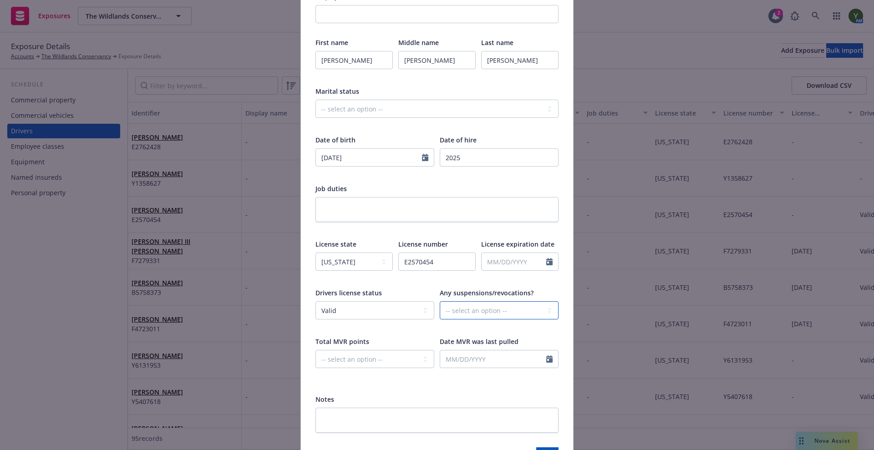
select select "NO"
click at [440, 301] on select "-- select an option -- Unknown Yes No" at bounding box center [499, 310] width 119 height 18
click at [384, 348] on div "Total MVR points -- select an option -- 0 1 2 3 4 5+ N/A" at bounding box center [374, 358] width 119 height 43
click at [361, 360] on select "-- select an option -- 0 1 2 3 4 5+ N/A" at bounding box center [374, 359] width 119 height 18
select select "ZERO"
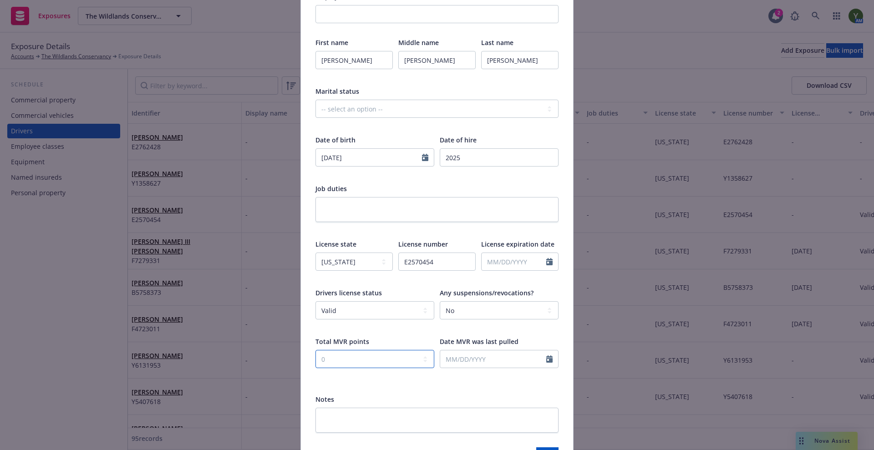
click at [315, 350] on select "-- select an option -- 0 1 2 3 4 5+ N/A" at bounding box center [374, 359] width 119 height 18
select select "10"
click at [458, 359] on input "text" at bounding box center [493, 358] width 106 height 17
click at [493, 295] on span "15" at bounding box center [495, 296] width 13 height 11
type input "[DATE]"
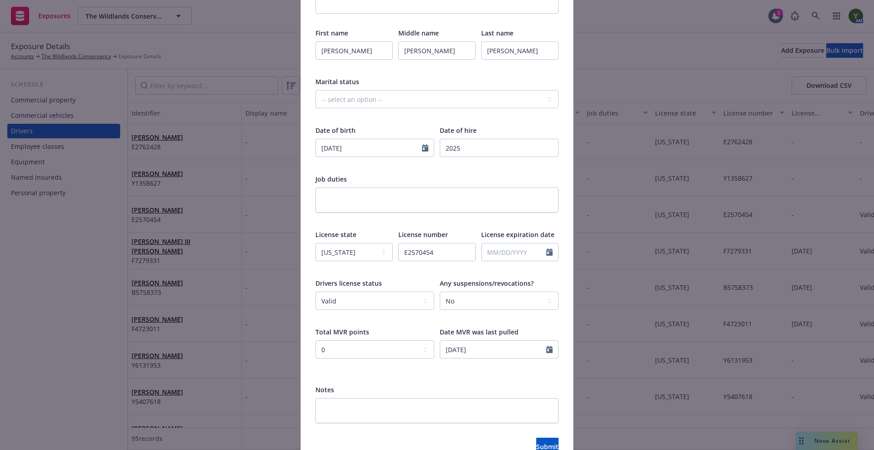
scroll to position [137, 0]
click at [482, 250] on input "text" at bounding box center [514, 251] width 65 height 17
select select "10"
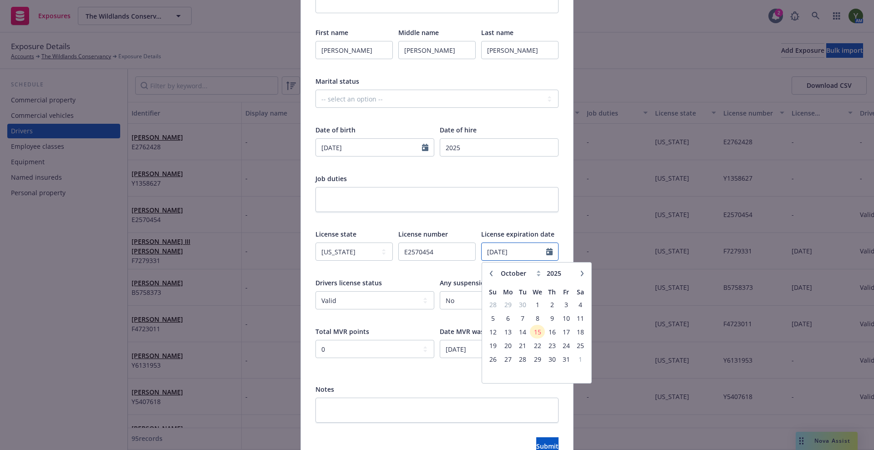
type input "[DATE]"
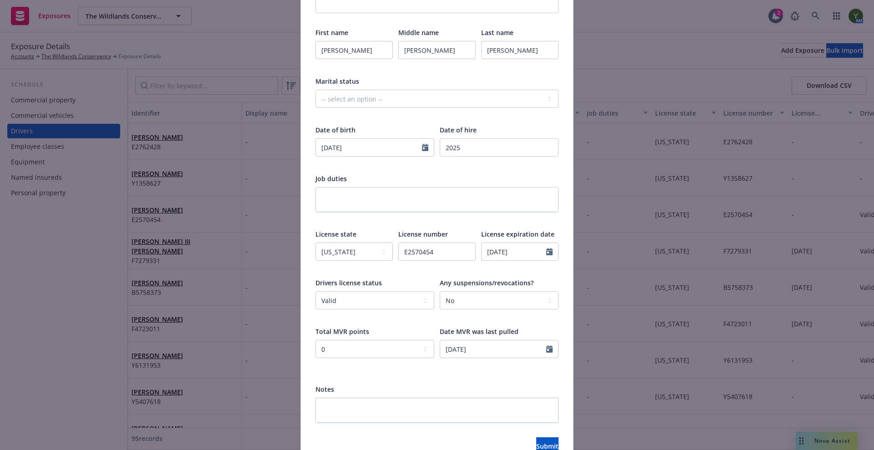
click at [467, 221] on div at bounding box center [436, 220] width 243 height 8
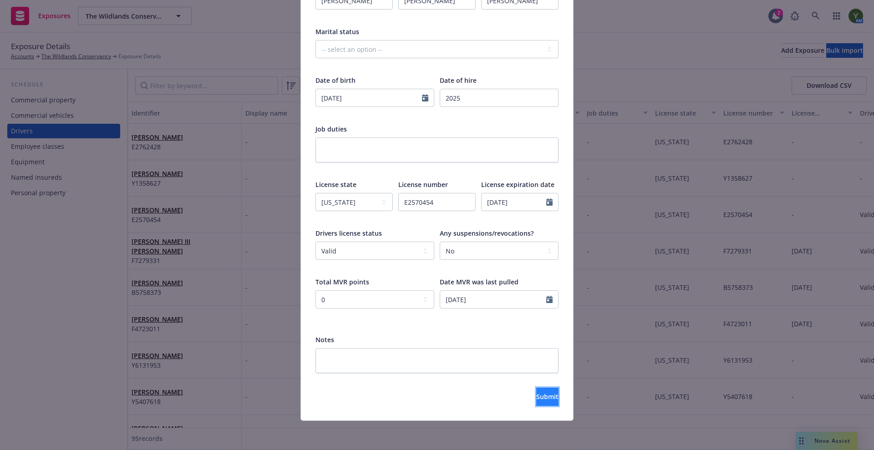
click at [546, 401] on button "Submit" at bounding box center [547, 397] width 22 height 18
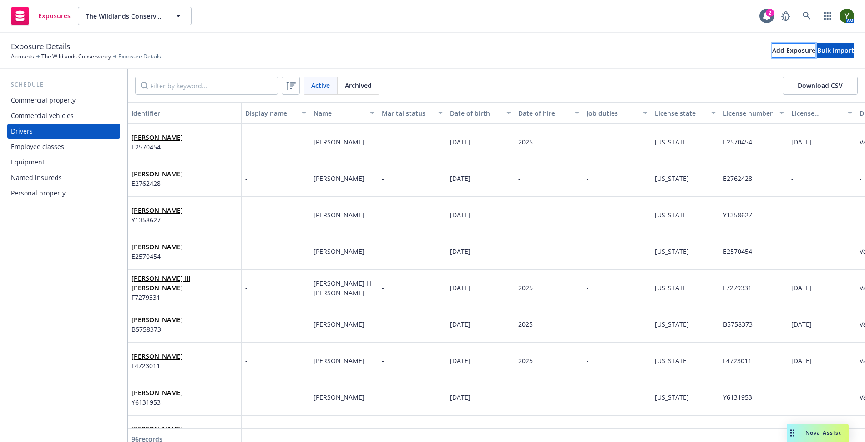
click at [772, 54] on div "Add Exposure" at bounding box center [793, 51] width 43 height 14
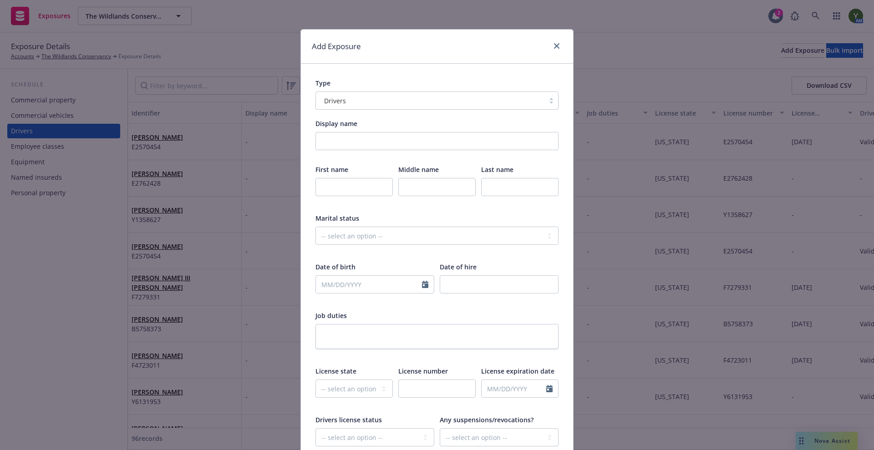
click at [351, 177] on div "First name" at bounding box center [353, 186] width 77 height 43
click at [342, 189] on input "text" at bounding box center [353, 187] width 77 height 18
type input "m"
type input "[PERSON_NAME]"
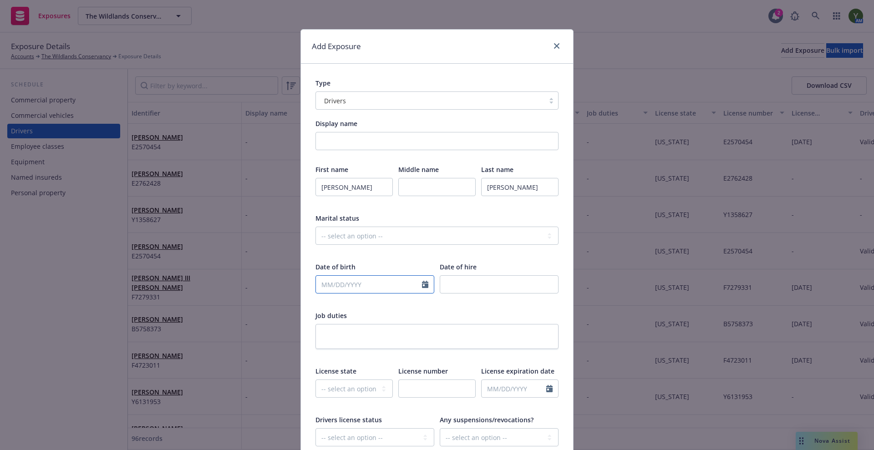
click at [374, 284] on input "text" at bounding box center [369, 284] width 106 height 17
select select "10"
type input "[DATE]"
click at [457, 351] on div at bounding box center [436, 342] width 243 height 37
click at [357, 378] on div "License state -- select an option -- [US_STATE] [US_STATE] [US_STATE] [US_STATE…" at bounding box center [353, 387] width 77 height 43
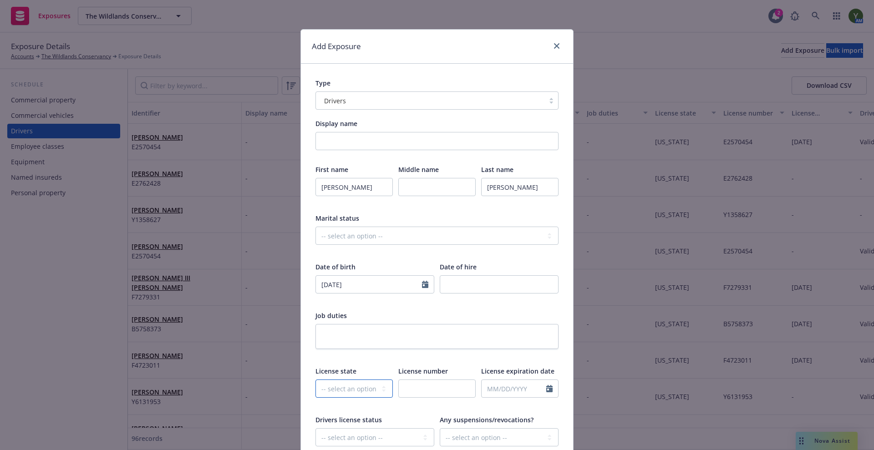
click at [345, 382] on select "-- select an option -- [US_STATE] [US_STATE] [US_STATE] [US_STATE] [US_STATE] […" at bounding box center [353, 389] width 77 height 18
select select "CA"
click at [315, 380] on select "-- select an option -- [US_STATE] [US_STATE] [US_STATE] [US_STATE] [US_STATE] […" at bounding box center [353, 389] width 77 height 18
click at [431, 371] on span "License number" at bounding box center [423, 371] width 50 height 9
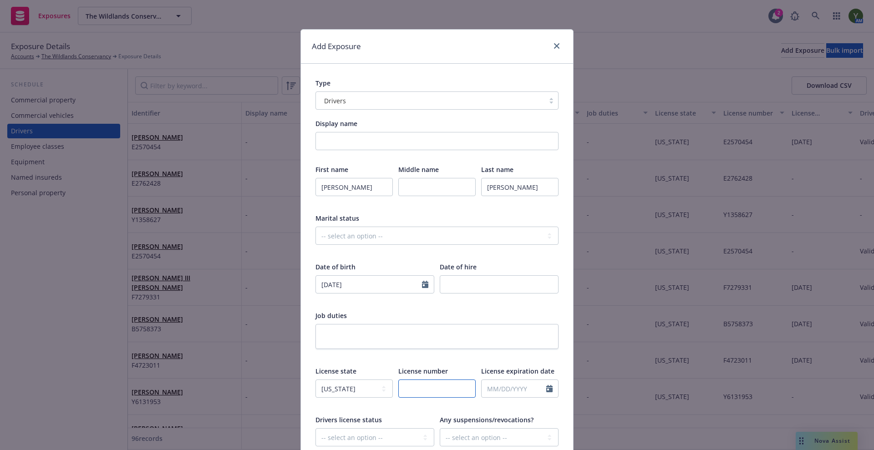
click at [426, 391] on input "text" at bounding box center [436, 389] width 77 height 18
type input "y"
type input "Y7874161"
select select "10"
click at [488, 388] on input "text" at bounding box center [514, 388] width 65 height 17
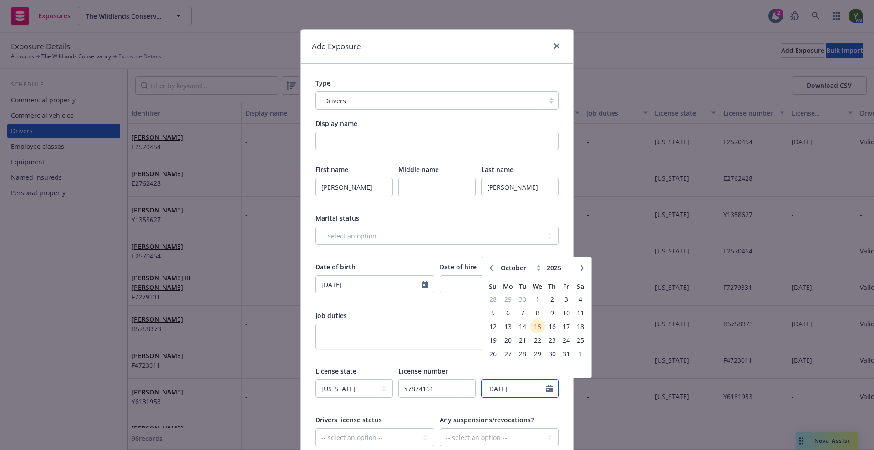
type input "[DATE]"
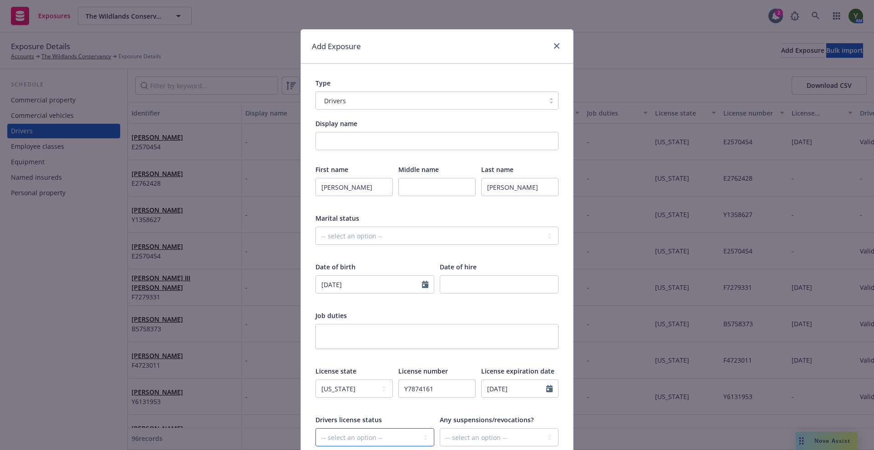
click at [366, 441] on select "-- select an option -- Cancelled Denied Disqualified Expired Invalid Limited No…" at bounding box center [374, 437] width 119 height 18
select select "VALID"
click at [315, 428] on select "-- select an option -- Cancelled Denied Disqualified Expired Invalid Limited No…" at bounding box center [374, 437] width 119 height 18
click at [452, 427] on div "Any suspensions/revocations? -- select an option -- Unknown Yes No" at bounding box center [499, 436] width 119 height 43
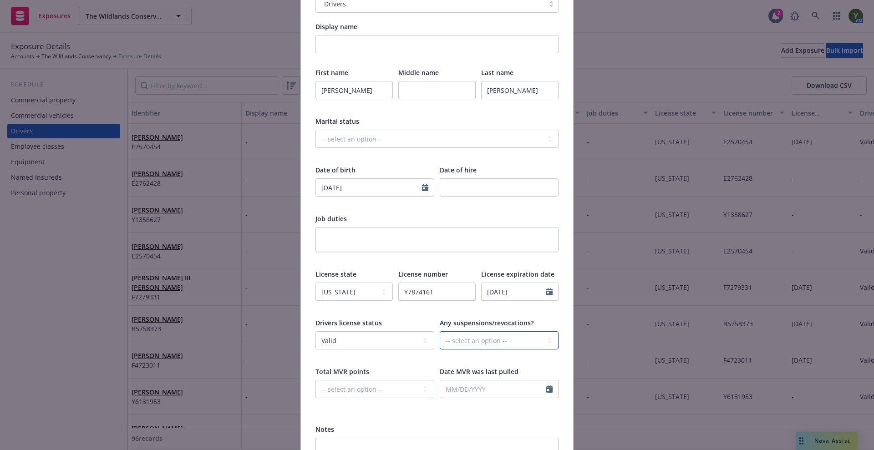
click at [458, 340] on select "-- select an option -- Unknown Yes No" at bounding box center [499, 340] width 119 height 18
select select "NO"
click at [440, 331] on select "-- select an option -- Unknown Yes No" at bounding box center [499, 340] width 119 height 18
click at [375, 394] on select "-- select an option -- 0 1 2 3 4 5+ N/A" at bounding box center [374, 389] width 119 height 18
select select "ZERO"
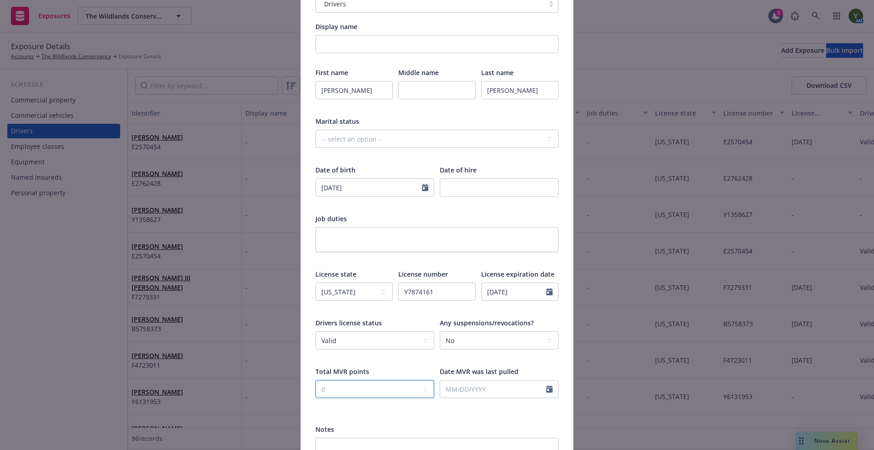
click at [315, 380] on select "-- select an option -- 0 1 2 3 4 5+ N/A" at bounding box center [374, 389] width 119 height 18
click at [494, 389] on input "text" at bounding box center [493, 389] width 106 height 17
select select "10"
click at [494, 334] on td "22" at bounding box center [495, 341] width 15 height 14
type input "[DATE]"
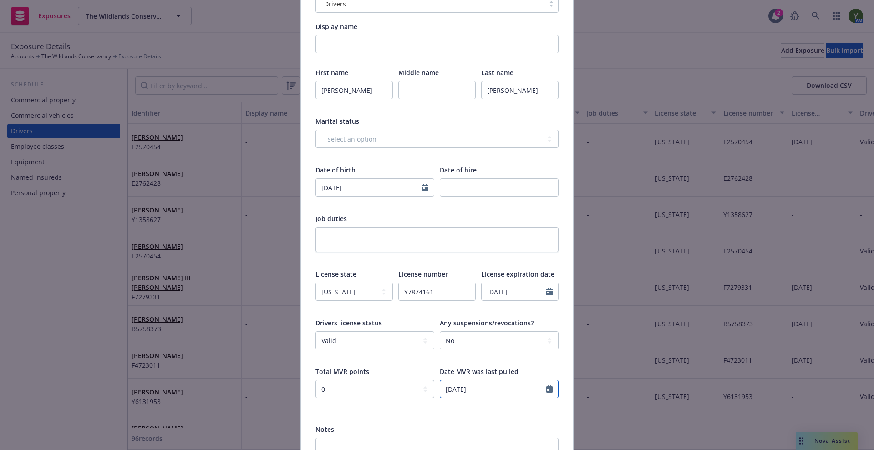
select select "10"
click at [463, 391] on input "[DATE]" at bounding box center [493, 389] width 106 height 17
click at [492, 329] on span "15" at bounding box center [495, 326] width 13 height 11
type input "[DATE]"
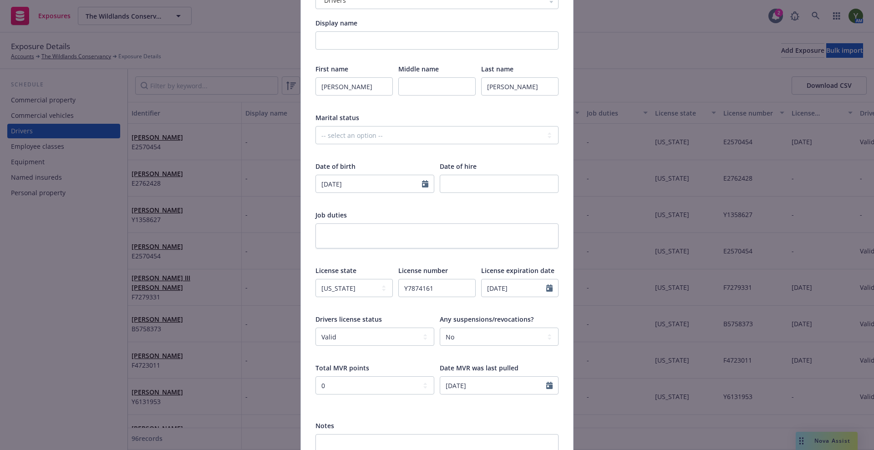
scroll to position [102, 0]
click at [452, 189] on input "number" at bounding box center [499, 183] width 119 height 18
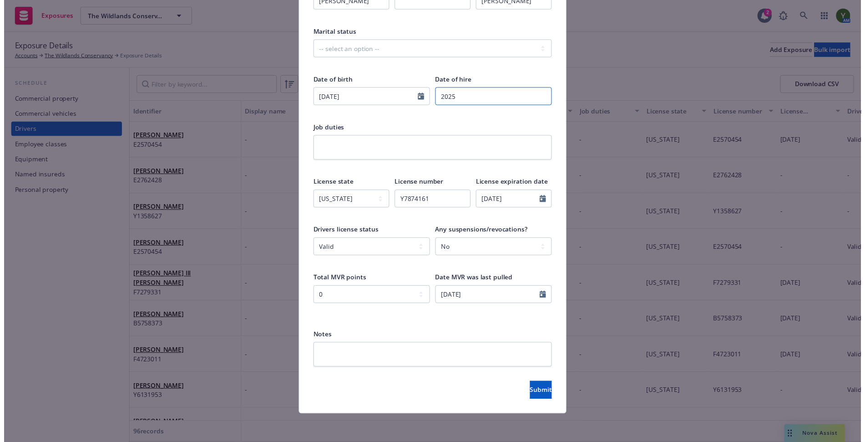
scroll to position [186, 0]
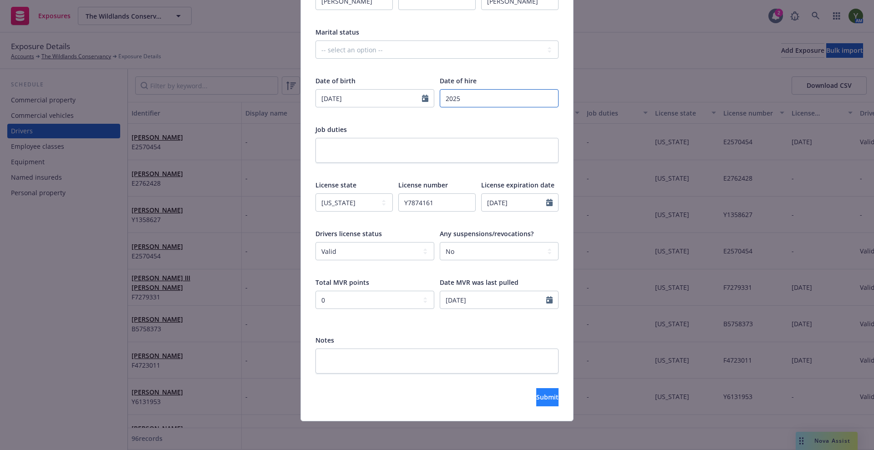
type input "2025"
click at [536, 399] on span "Submit" at bounding box center [547, 397] width 22 height 9
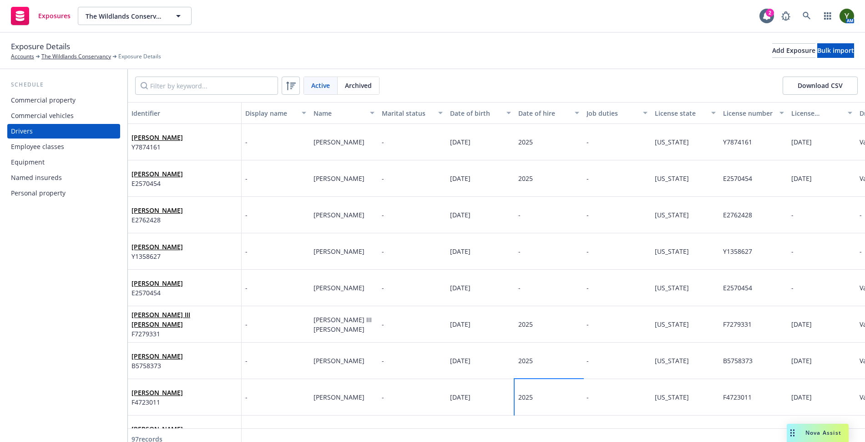
click at [522, 399] on span "2025" at bounding box center [525, 396] width 15 height 9
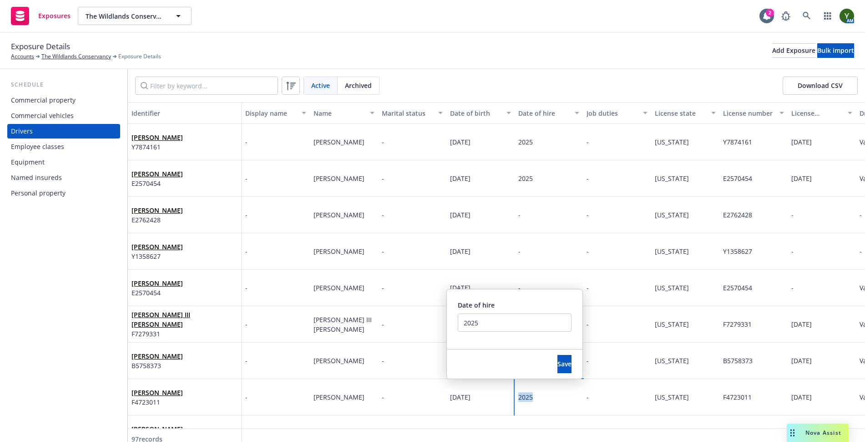
click at [522, 399] on span "2025" at bounding box center [525, 396] width 15 height 9
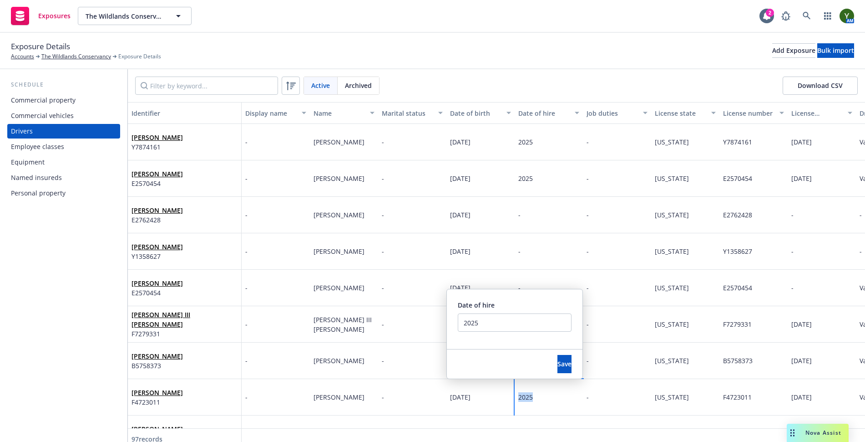
click at [522, 399] on span "2025" at bounding box center [525, 396] width 15 height 9
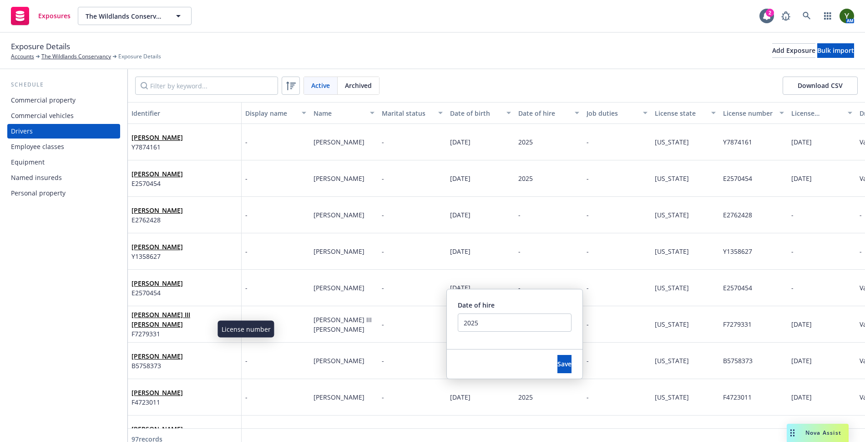
click at [89, 352] on div "Schedule Commercial property Commercial vehicles Drivers Employee classes Equip…" at bounding box center [63, 255] width 127 height 372
click at [558, 359] on span "Save" at bounding box center [565, 363] width 14 height 9
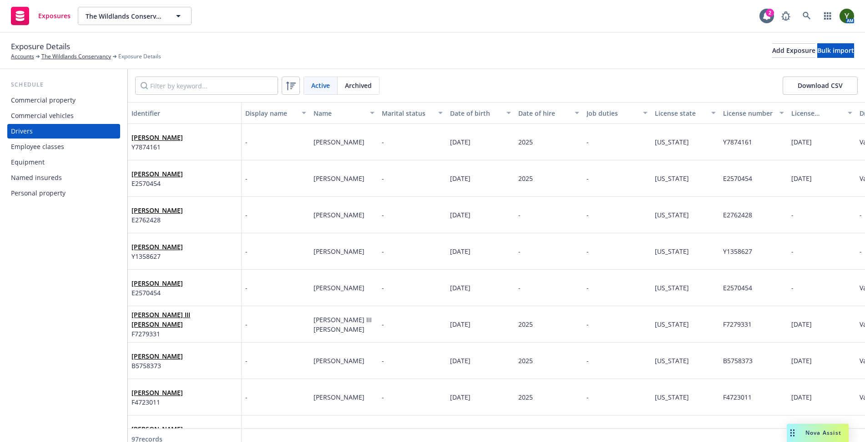
click at [188, 285] on div "[PERSON_NAME] E2570454" at bounding box center [185, 287] width 106 height 25
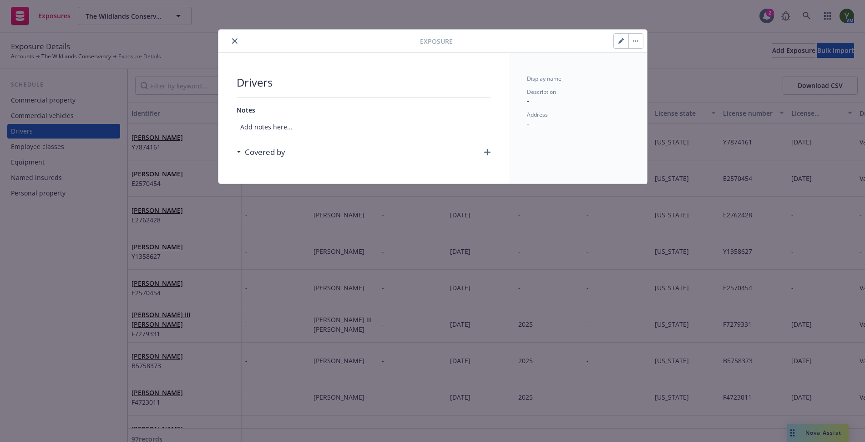
click at [238, 40] on button "close" at bounding box center [234, 41] width 11 height 11
